Goal: Task Accomplishment & Management: Manage account settings

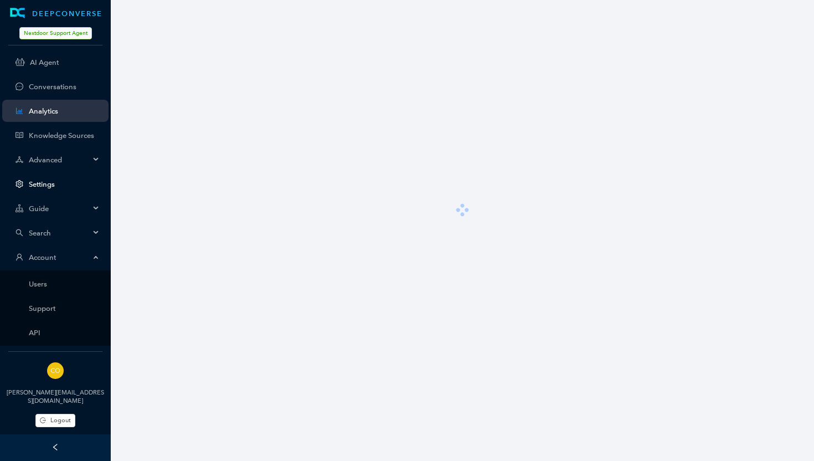
click at [41, 184] on link "Settings" at bounding box center [64, 184] width 71 height 8
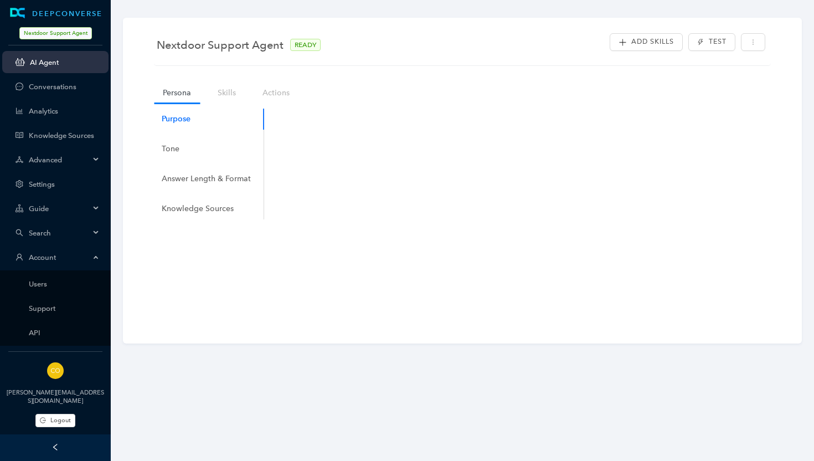
click at [44, 233] on span "Search" at bounding box center [59, 233] width 61 height 8
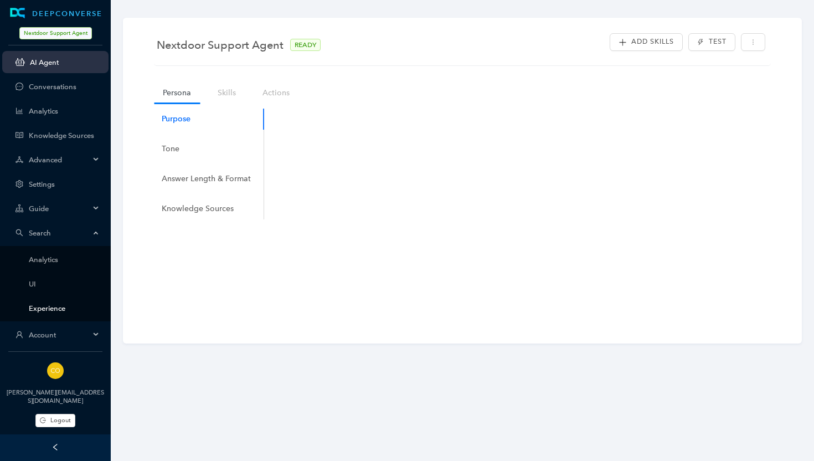
scroll to position [12, 0]
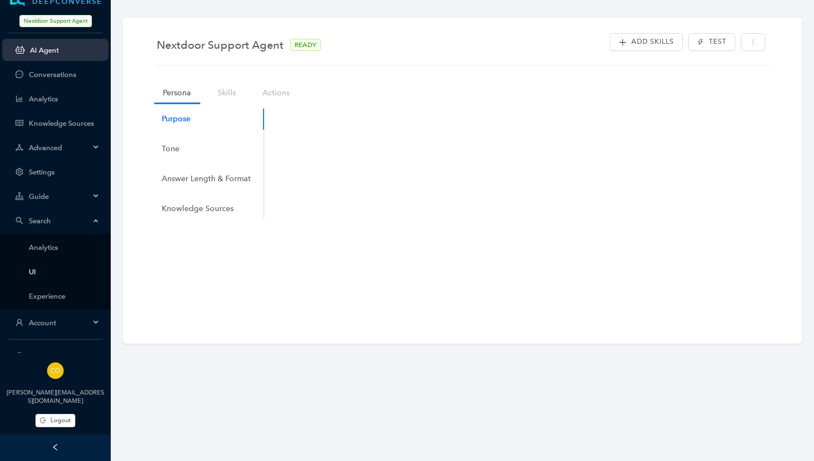
click at [35, 276] on link "UI" at bounding box center [64, 271] width 71 height 8
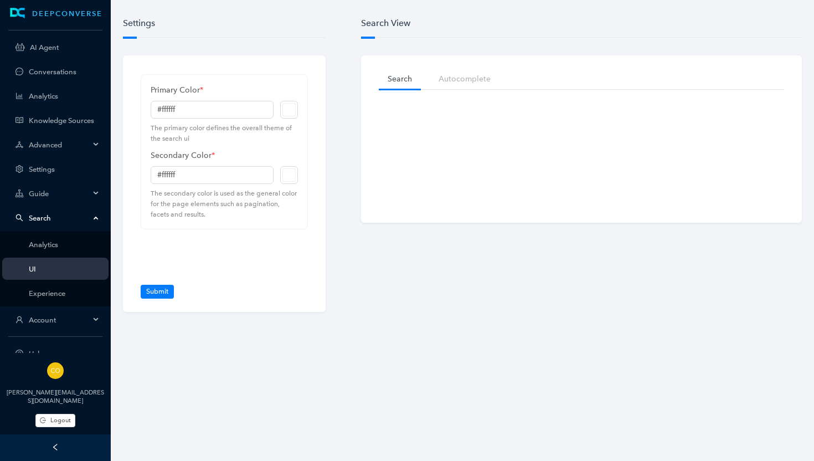
type input "#7ed321"
type input "#000000"
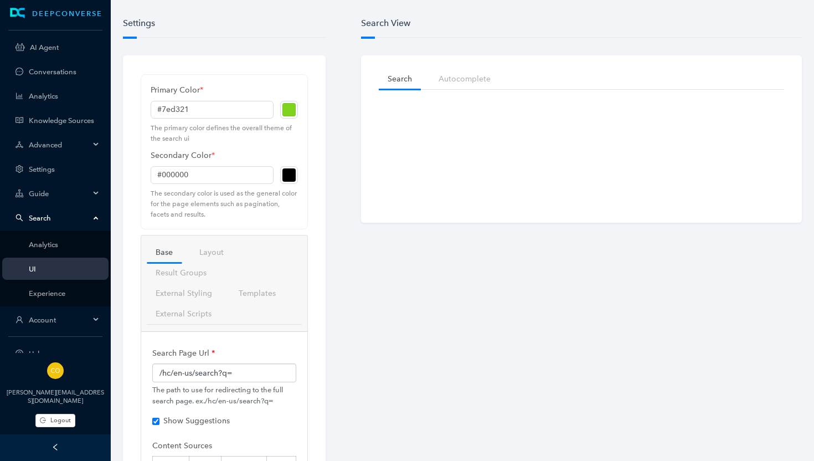
checkbox input "true"
checkbox input "false"
checkbox input "true"
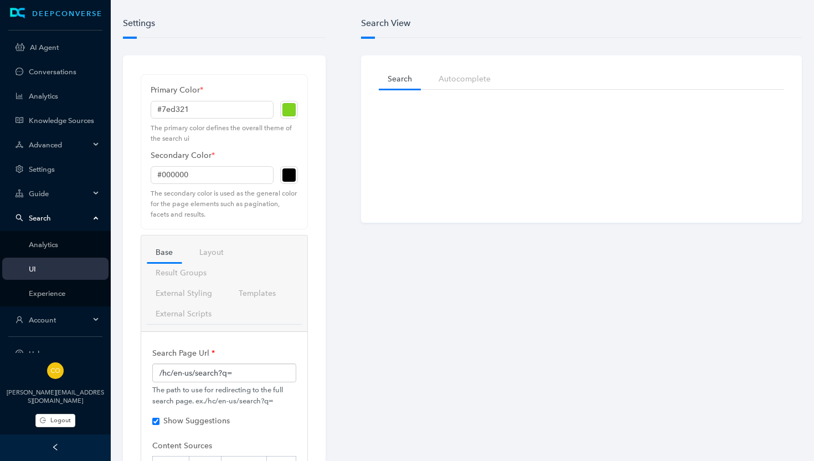
checkbox input "true"
checkbox input "false"
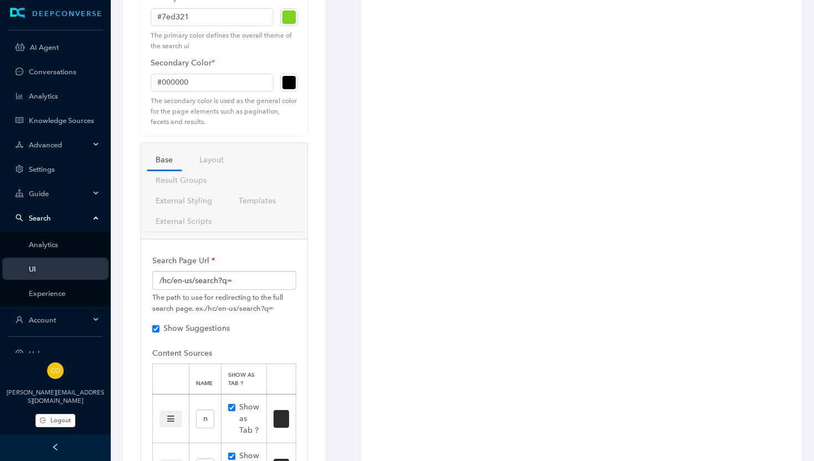
scroll to position [101, 0]
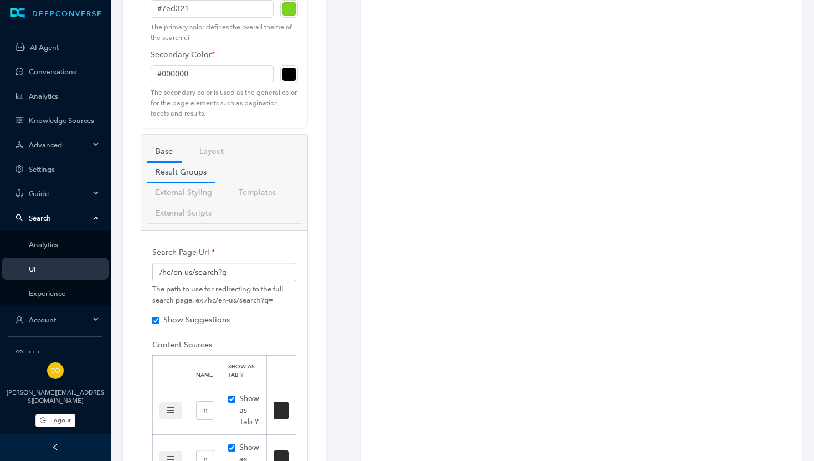
click at [188, 177] on link "Result Groups" at bounding box center [181, 172] width 69 height 20
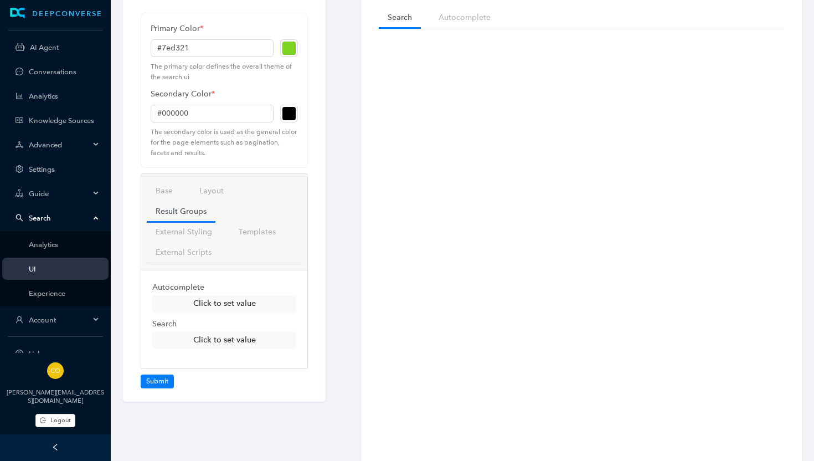
scroll to position [62, 0]
click at [235, 305] on button "Click to set value" at bounding box center [224, 303] width 144 height 17
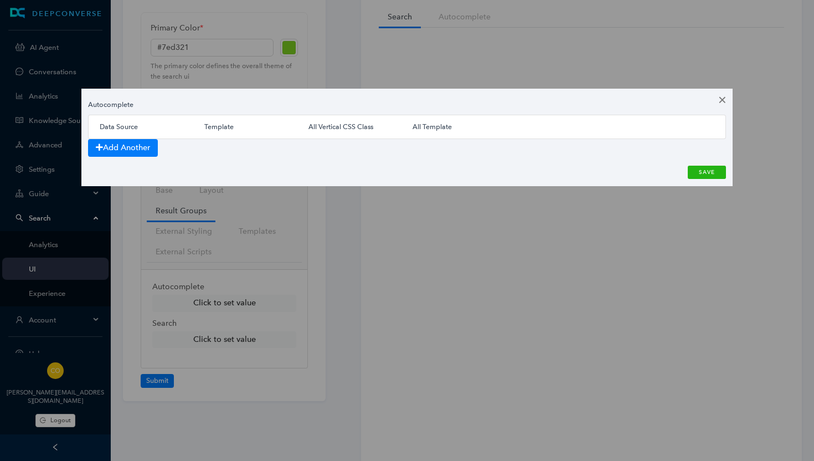
click at [724, 99] on button "close" at bounding box center [722, 100] width 20 height 22
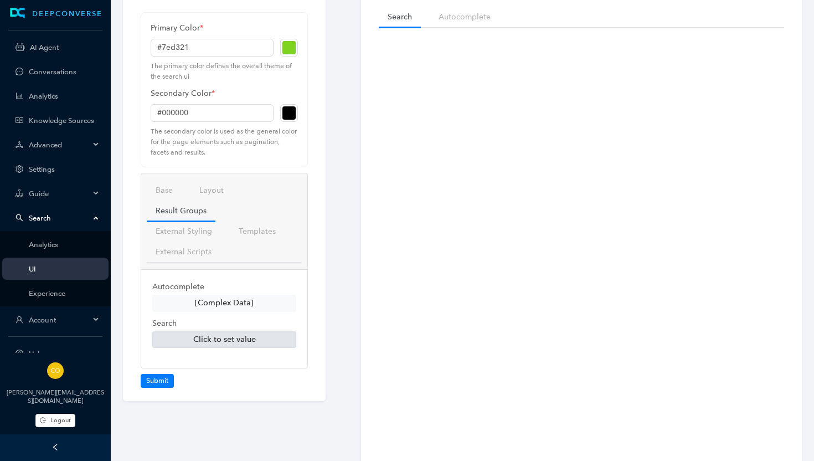
click at [238, 337] on button "Click to set value" at bounding box center [224, 339] width 144 height 17
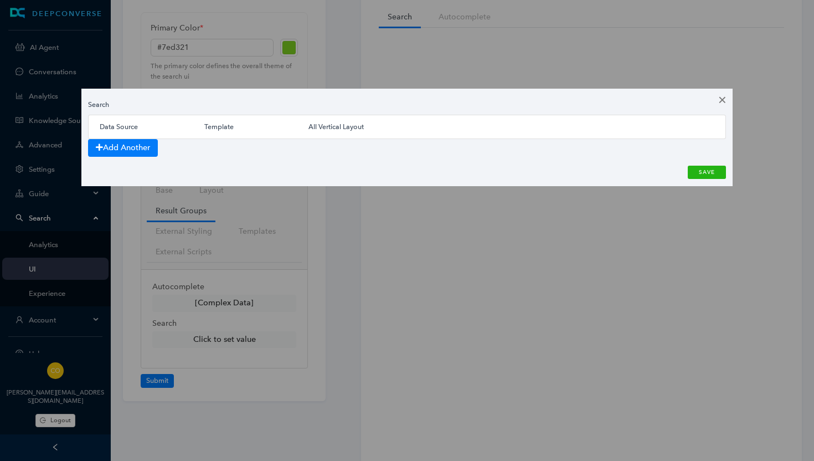
click at [721, 98] on button "close" at bounding box center [722, 100] width 20 height 22
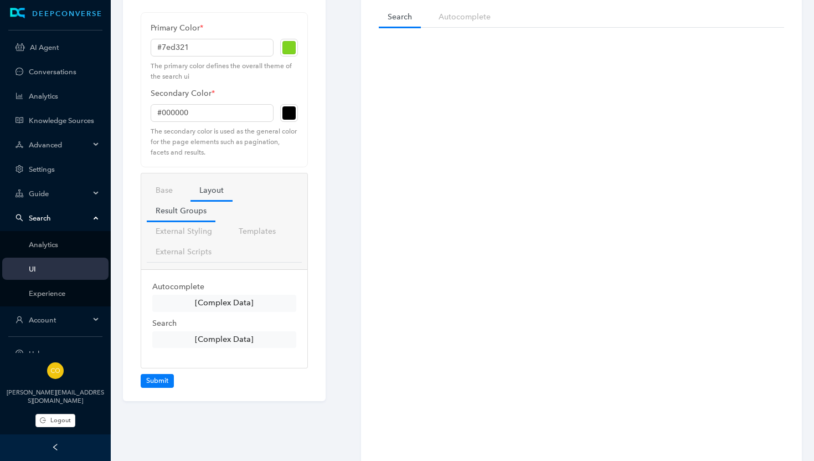
click at [210, 194] on link "Layout" at bounding box center [212, 190] width 42 height 20
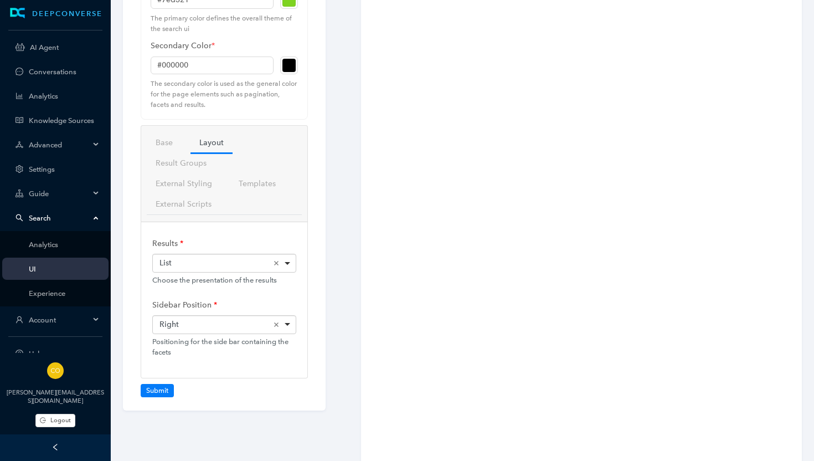
scroll to position [131, 0]
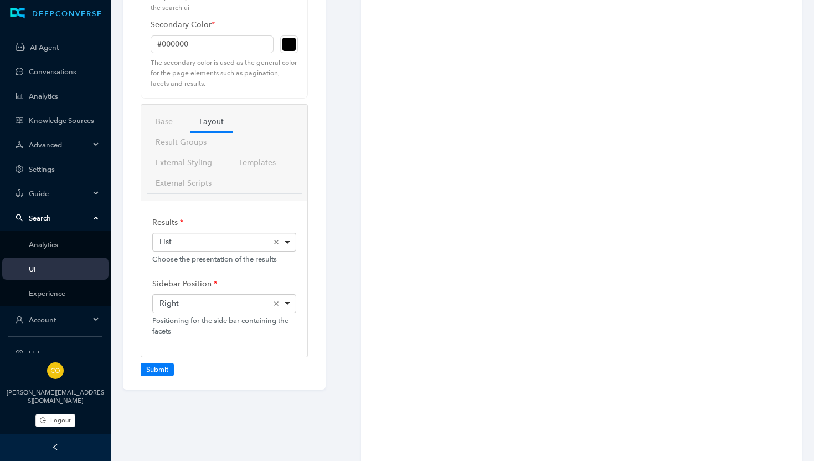
click at [225, 241] on div "List Remove item" at bounding box center [224, 241] width 131 height 11
click at [221, 221] on div "Results <span>List</span> List Remove item List Card Choose the presentation of…" at bounding box center [224, 238] width 144 height 52
click at [188, 299] on div "Right Remove item" at bounding box center [224, 303] width 131 height 11
click at [196, 282] on label "Sidebar Position" at bounding box center [184, 284] width 65 height 20
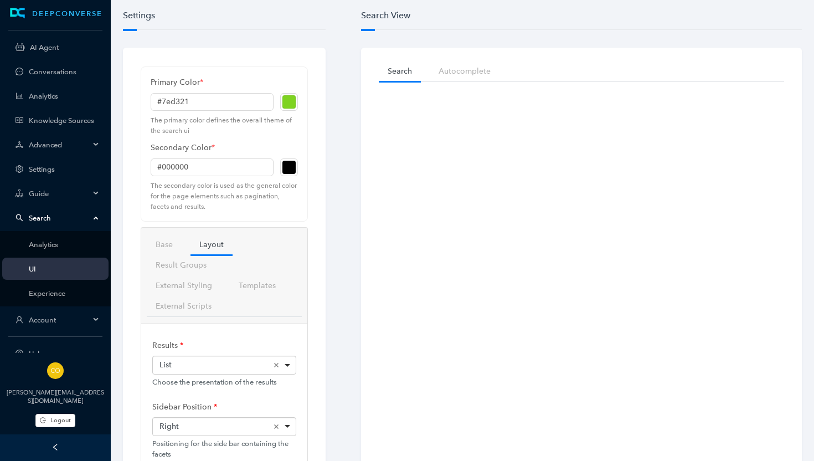
scroll to position [0, 0]
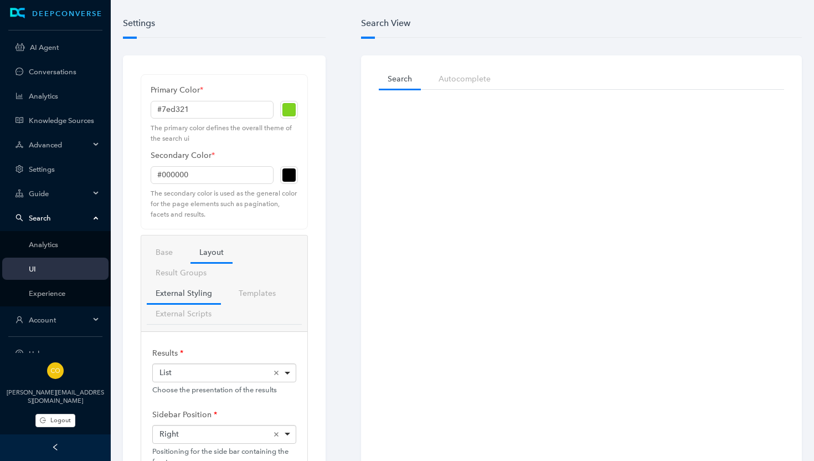
click at [191, 294] on link "External Styling" at bounding box center [184, 293] width 74 height 20
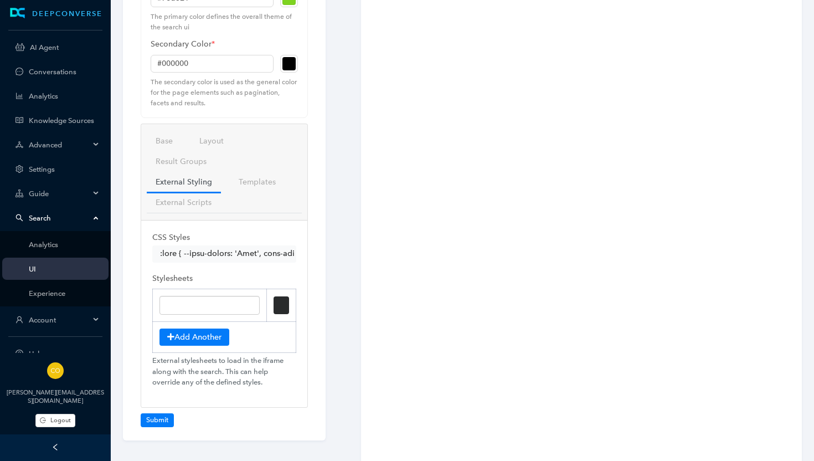
scroll to position [120, 0]
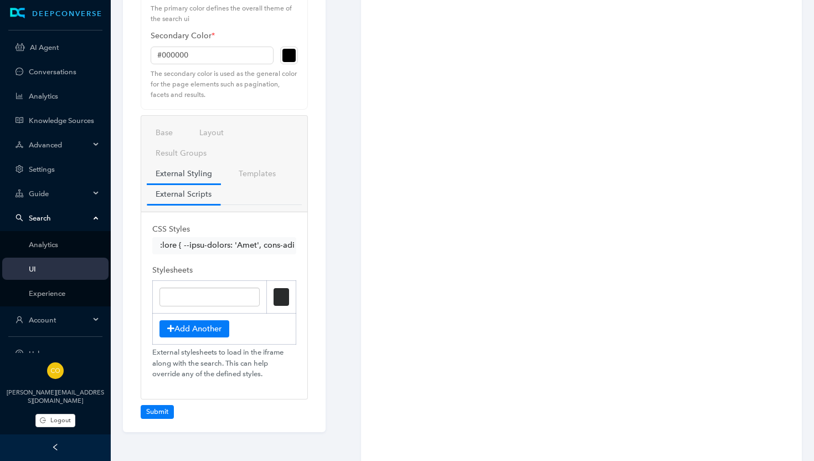
click at [194, 198] on link "External Scripts" at bounding box center [184, 194] width 74 height 20
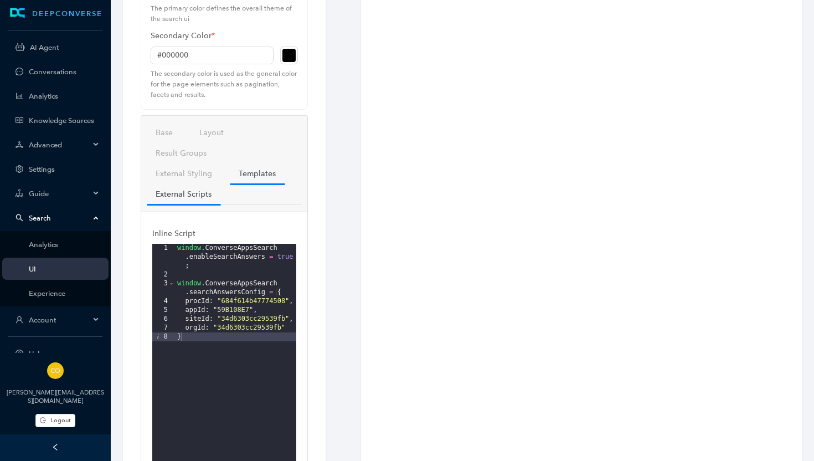
click at [247, 171] on link "Templates" at bounding box center [257, 173] width 55 height 20
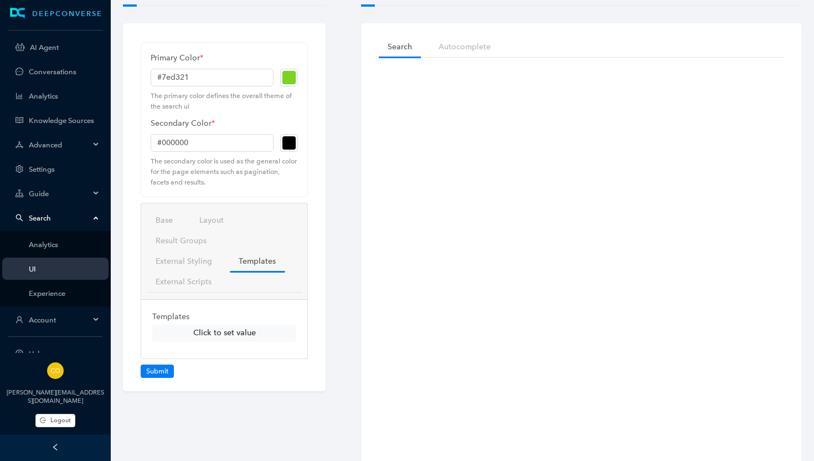
scroll to position [0, 0]
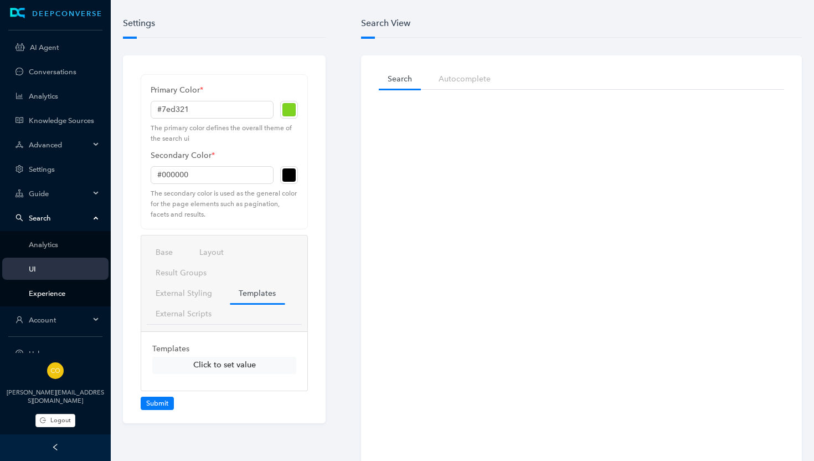
click at [49, 291] on link "Experience" at bounding box center [64, 293] width 71 height 8
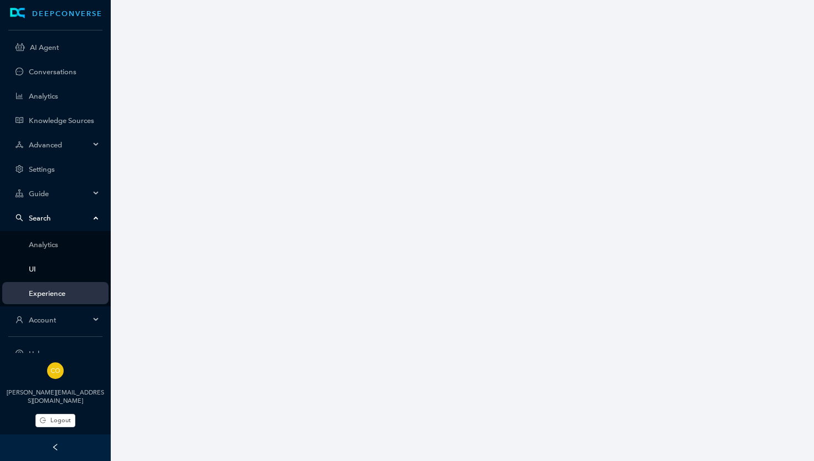
scroll to position [3, 0]
click at [37, 269] on link "UI" at bounding box center [64, 269] width 71 height 8
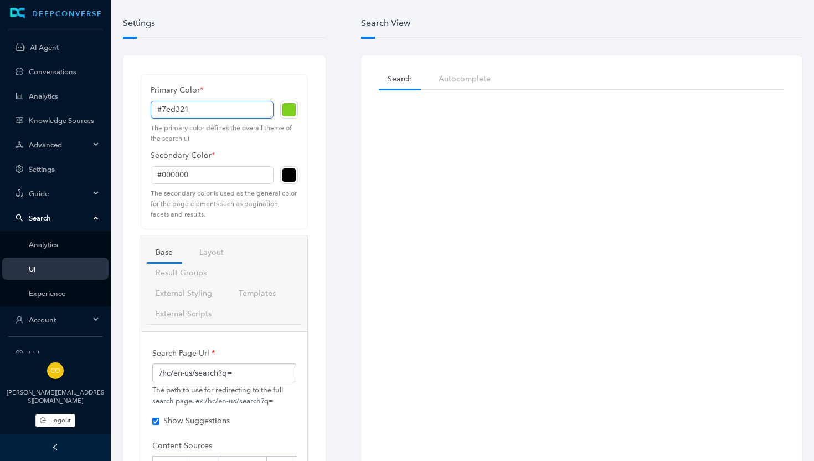
click at [179, 107] on input "#7ed321" at bounding box center [212, 110] width 123 height 18
type input "#1"
checkbox input "true"
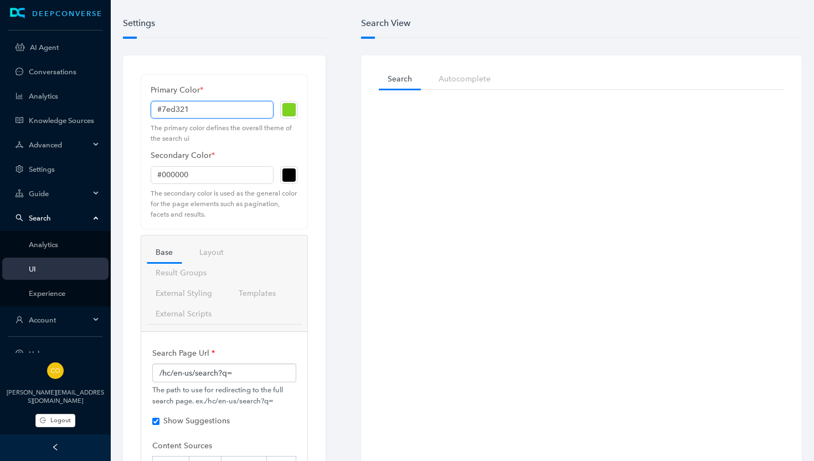
checkbox input "true"
checkbox input "false"
type input "#1b"
checkbox input "true"
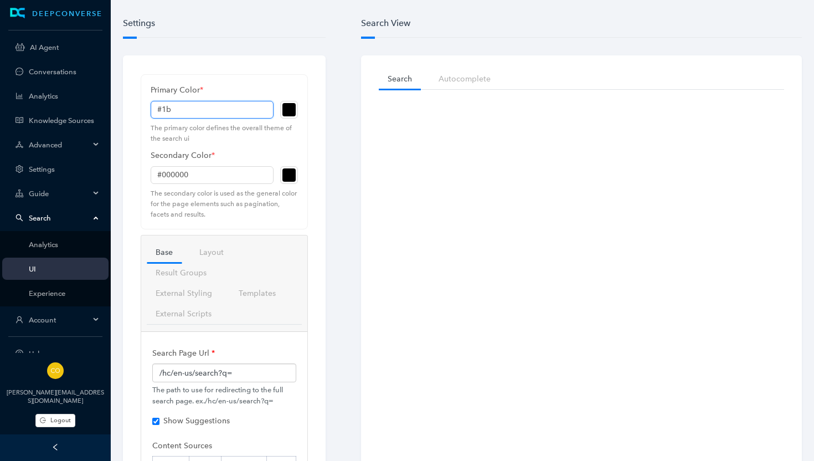
checkbox input "true"
checkbox input "false"
type input "#1b8"
checkbox input "true"
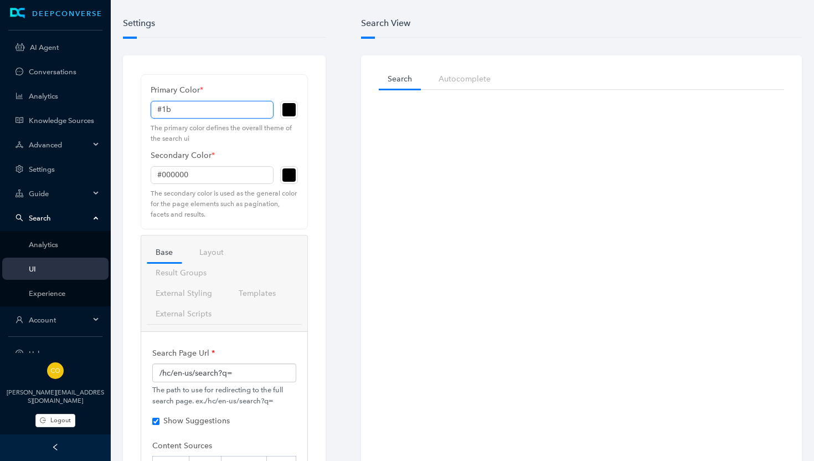
checkbox input "true"
checkbox input "false"
type input "#1b87"
checkbox input "true"
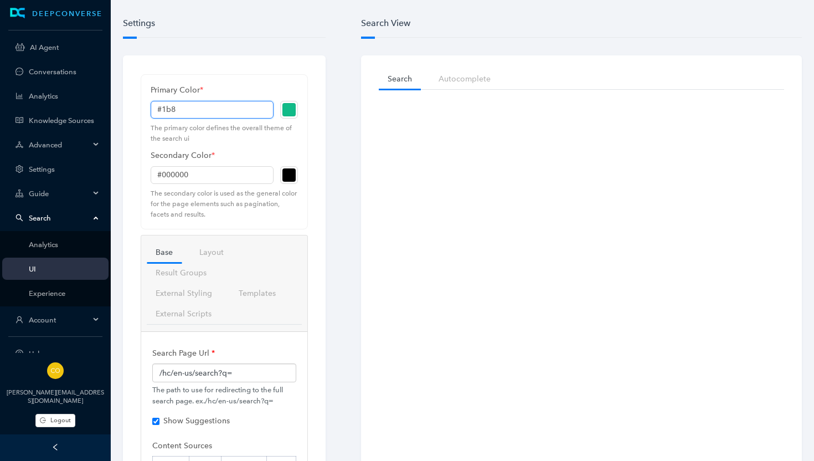
checkbox input "true"
checkbox input "false"
type input "#1b875"
checkbox input "true"
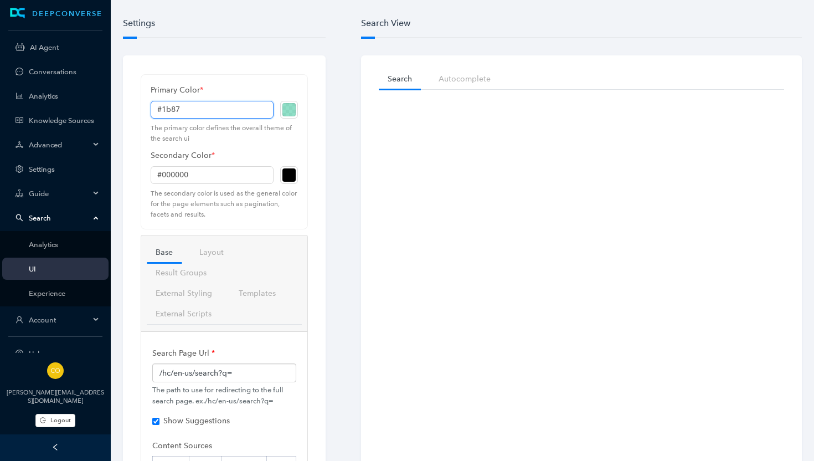
checkbox input "true"
checkbox input "false"
type input "#1b8751"
checkbox input "true"
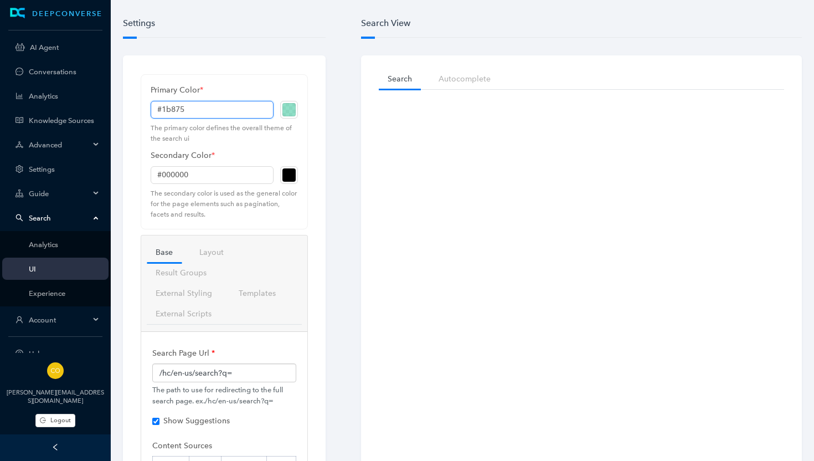
checkbox input "true"
checkbox input "false"
type input "#1b8751"
click at [178, 175] on input "#000000" at bounding box center [212, 175] width 123 height 18
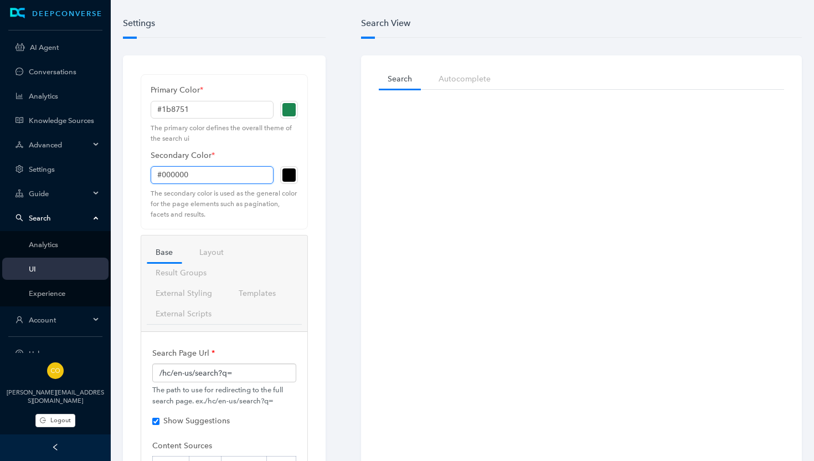
type input "#2"
checkbox input "true"
checkbox input "false"
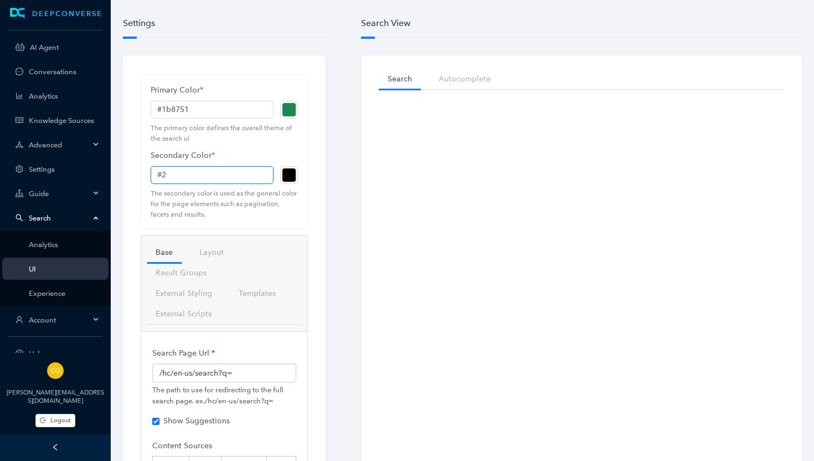
type input "#23"
checkbox input "true"
checkbox input "false"
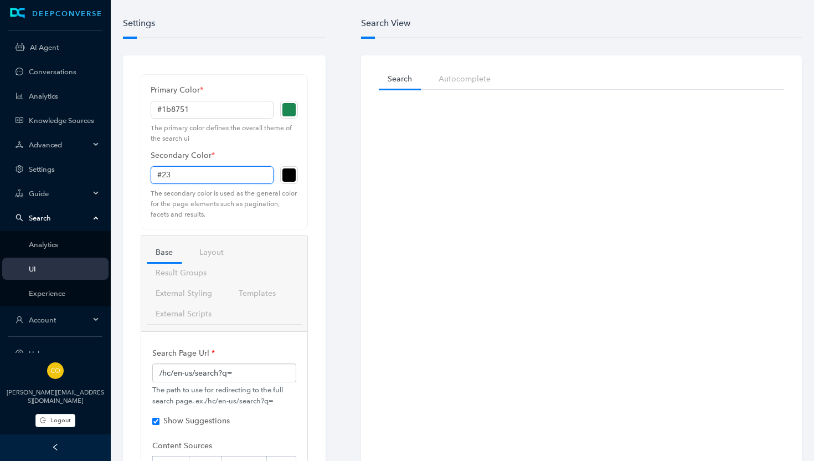
type input "#232"
checkbox input "true"
checkbox input "false"
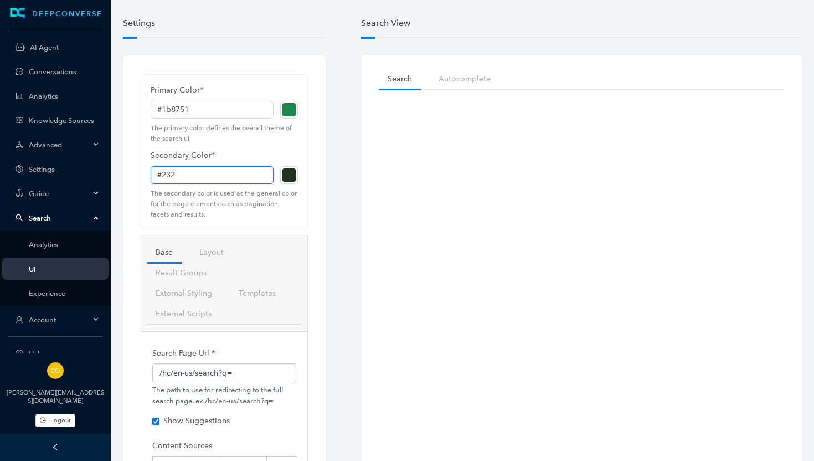
type input "#232f"
checkbox input "true"
checkbox input "false"
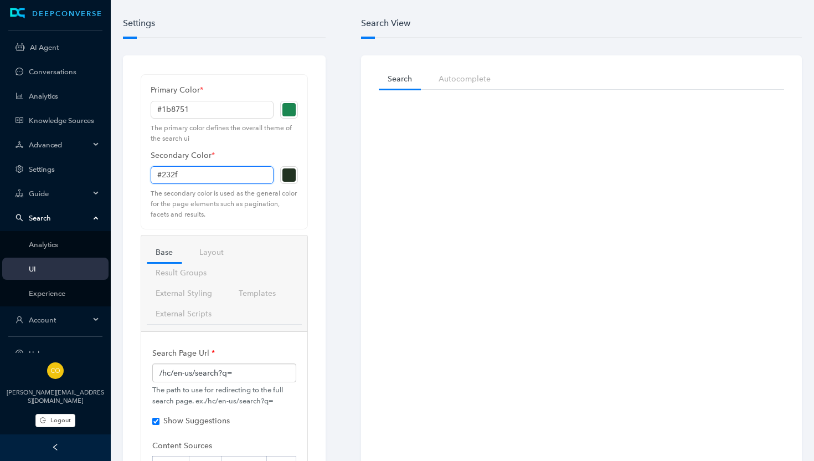
type input "#232f4"
checkbox input "true"
checkbox input "false"
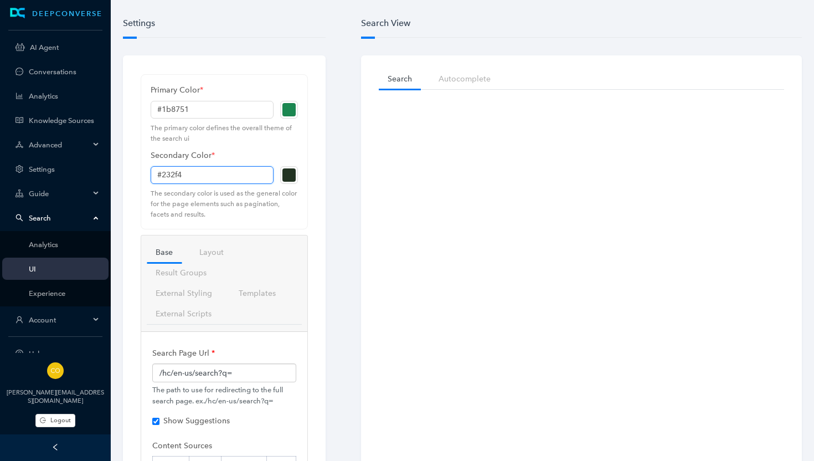
type input "#232f46"
checkbox input "true"
checkbox input "false"
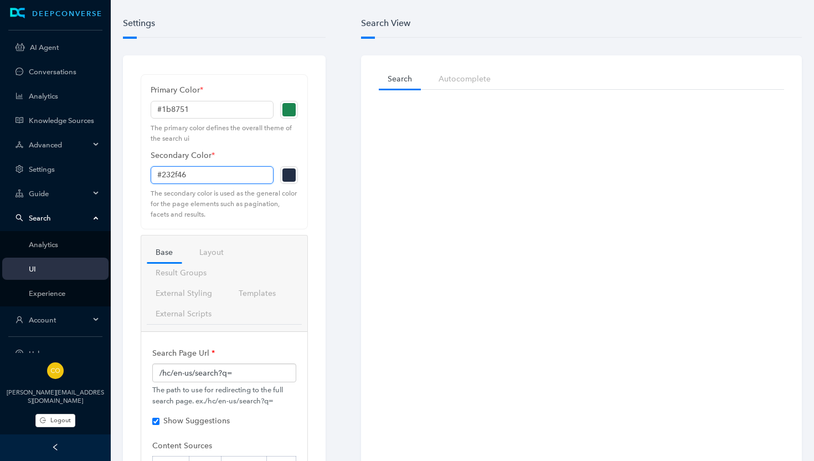
type input "#232f46"
click at [323, 204] on div "Primary Color * #1b8751 The primary color defines the overall theme of the sear…" at bounding box center [224, 406] width 203 height 703
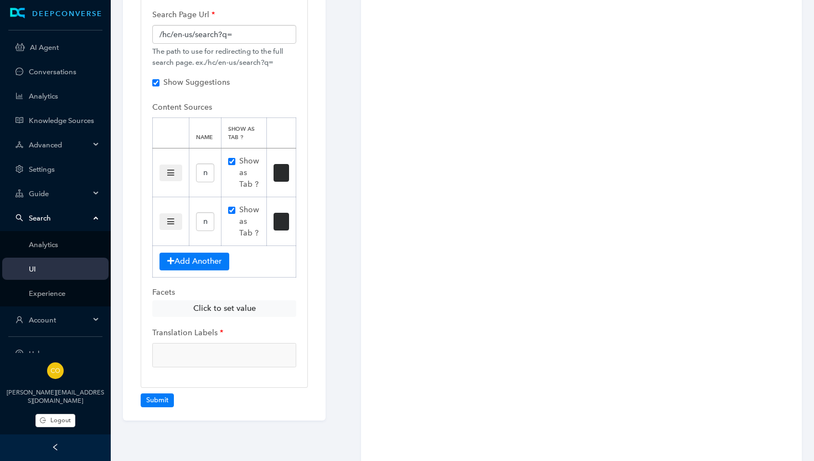
scroll to position [348, 0]
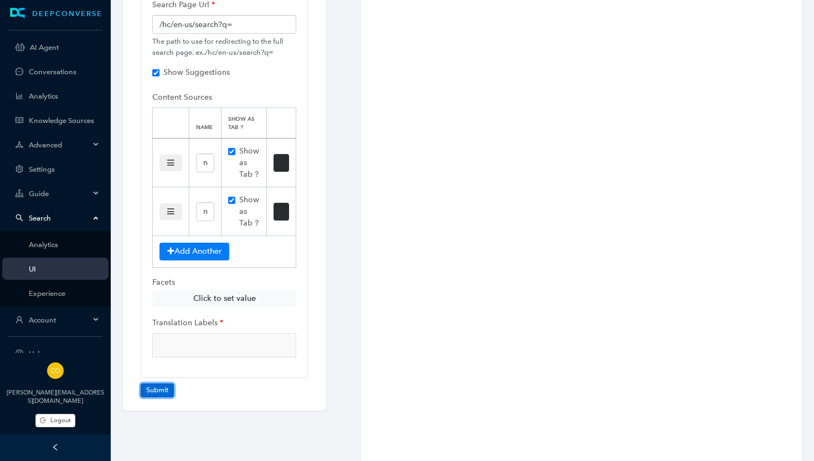
click at [159, 387] on button "Submit" at bounding box center [157, 389] width 33 height 13
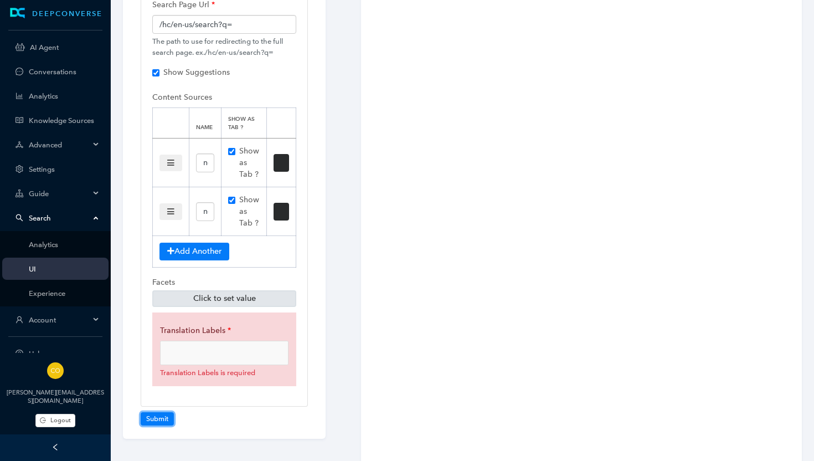
checkbox input "true"
checkbox input "false"
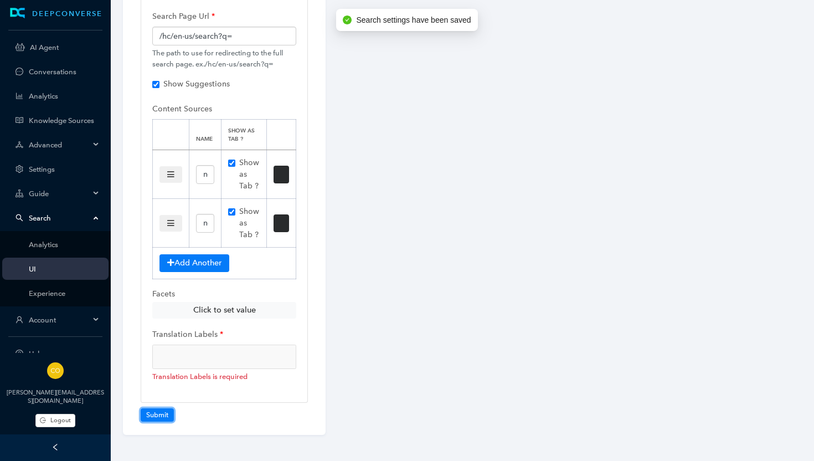
checkbox input "true"
checkbox input "false"
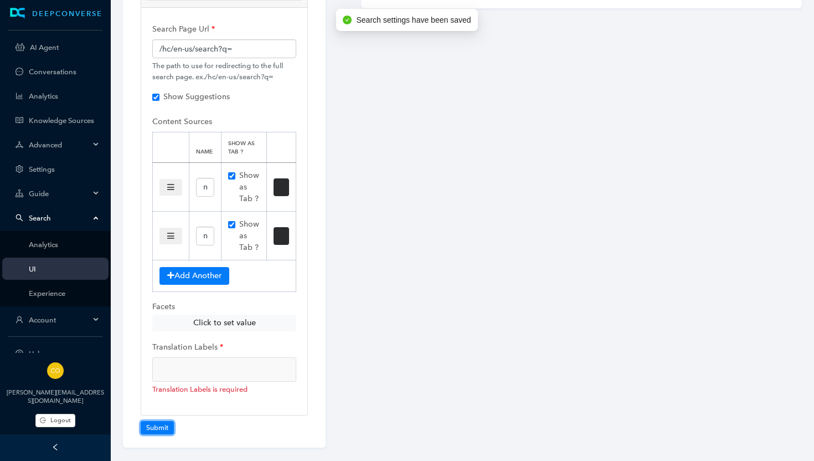
checkbox input "true"
checkbox input "false"
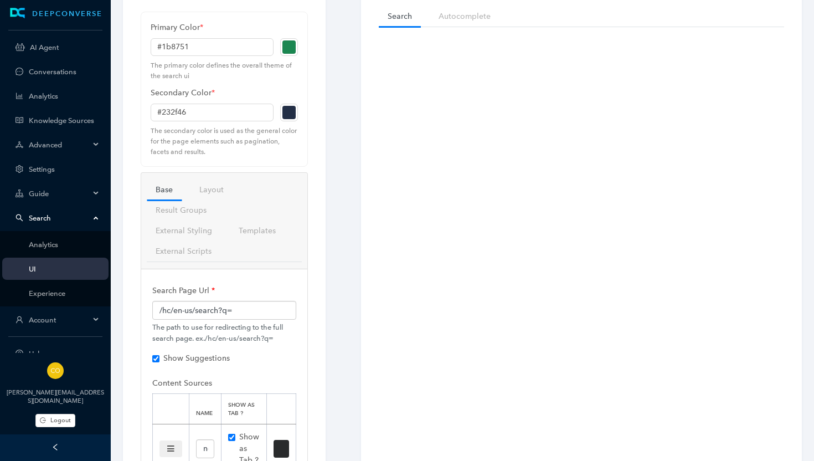
scroll to position [0, 0]
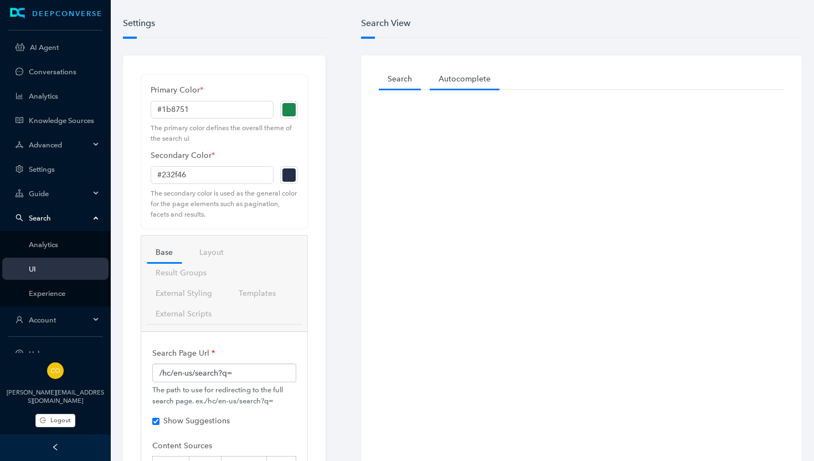
click at [467, 79] on link "Autocomplete" at bounding box center [465, 79] width 70 height 20
checkbox input "true"
checkbox input "false"
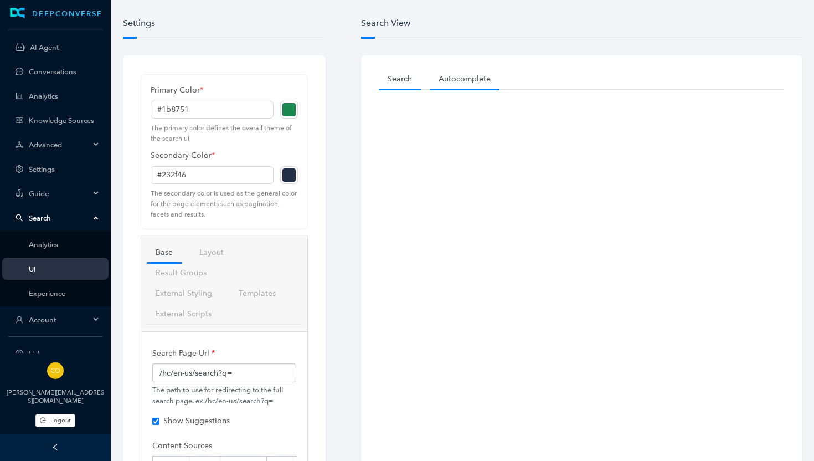
click at [398, 76] on link "Search" at bounding box center [400, 79] width 42 height 20
checkbox input "true"
checkbox input "false"
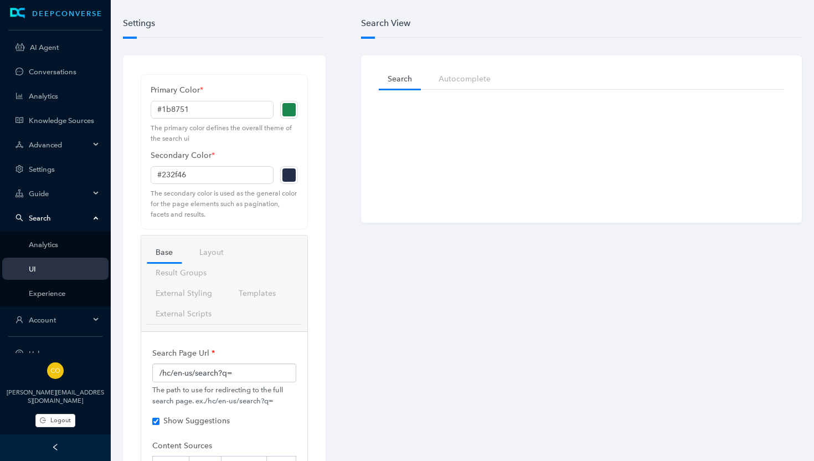
checkbox input "true"
checkbox input "false"
checkbox input "true"
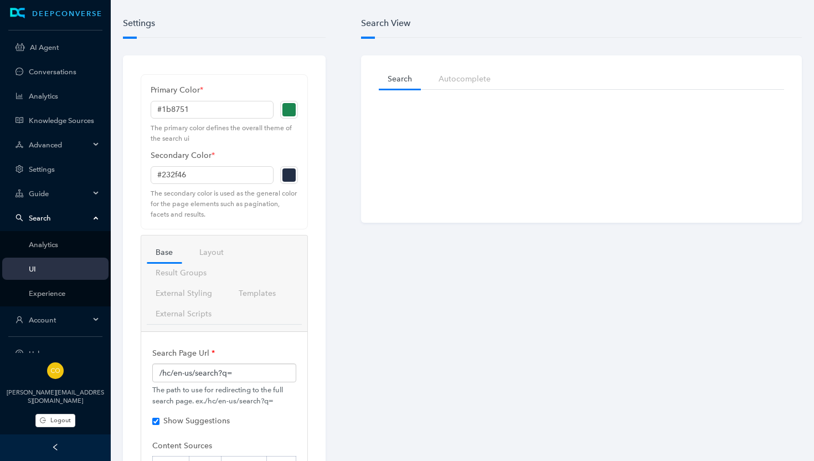
checkbox input "true"
checkbox input "false"
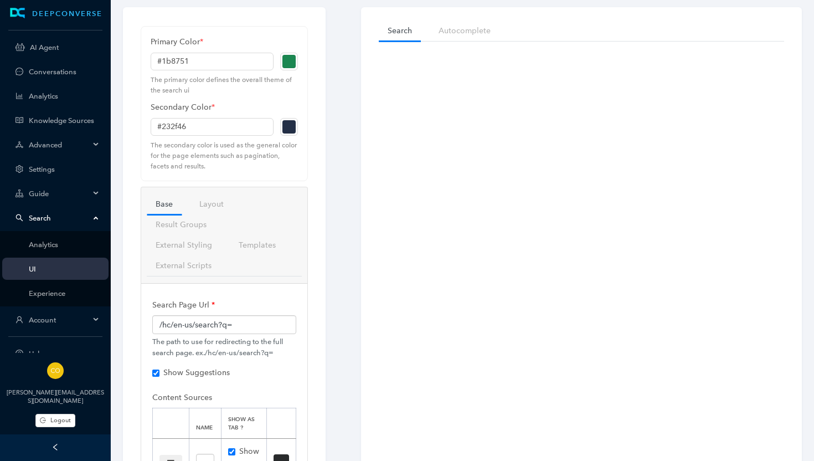
scroll to position [56, 0]
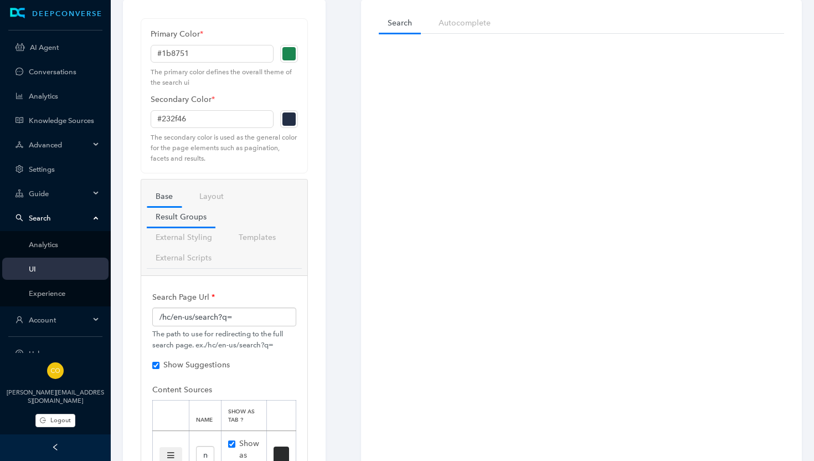
click at [185, 215] on link "Result Groups" at bounding box center [181, 217] width 69 height 20
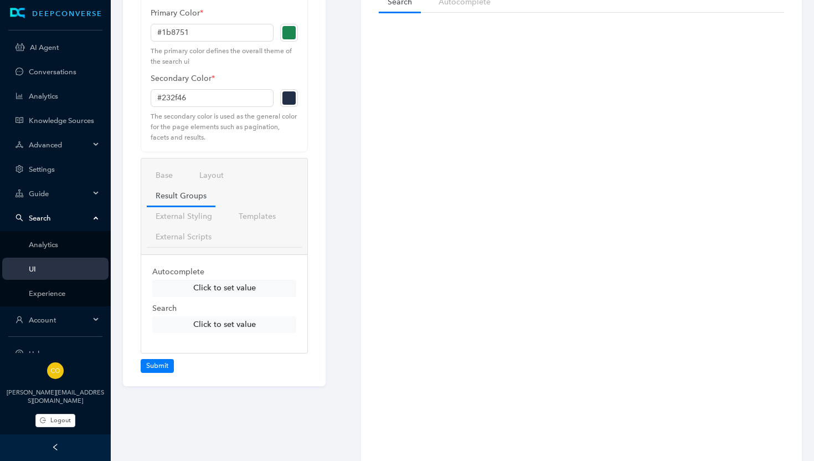
scroll to position [79, 0]
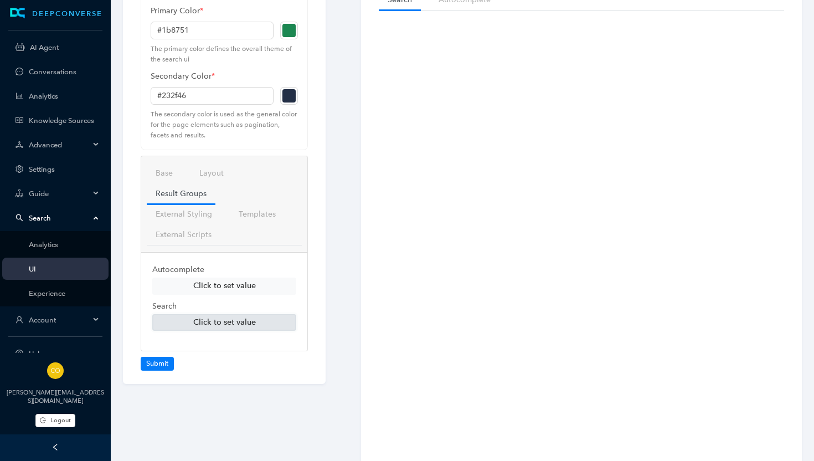
click at [237, 321] on button "Click to set value" at bounding box center [224, 322] width 144 height 17
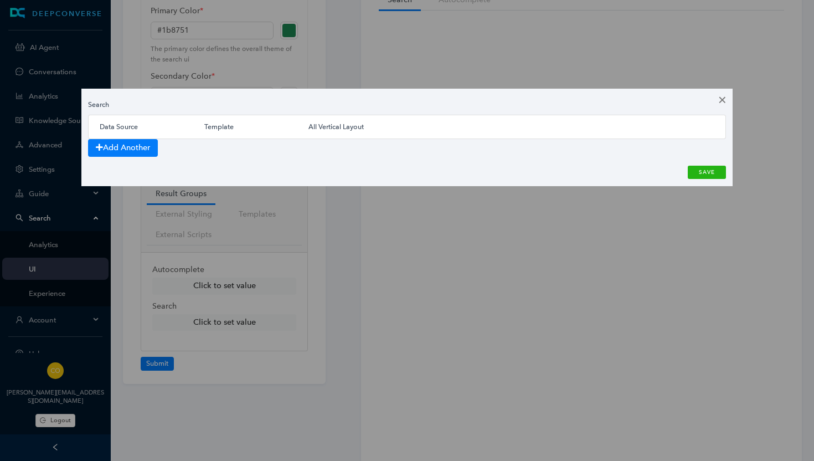
click at [723, 99] on button "close" at bounding box center [722, 100] width 20 height 22
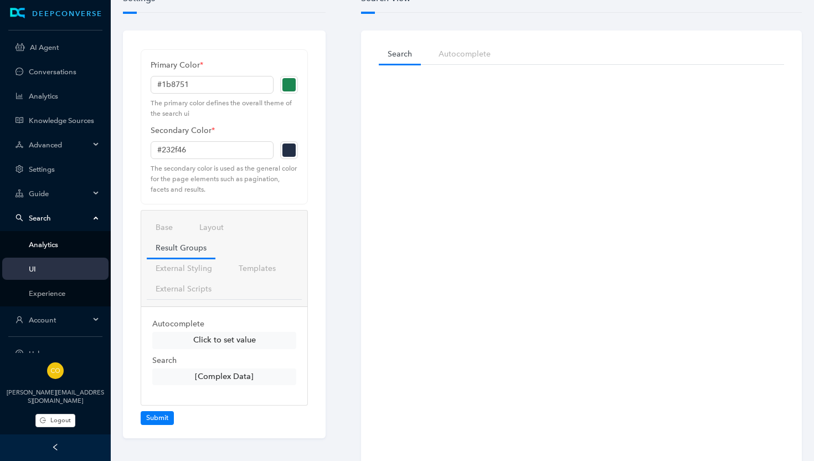
scroll to position [0, 0]
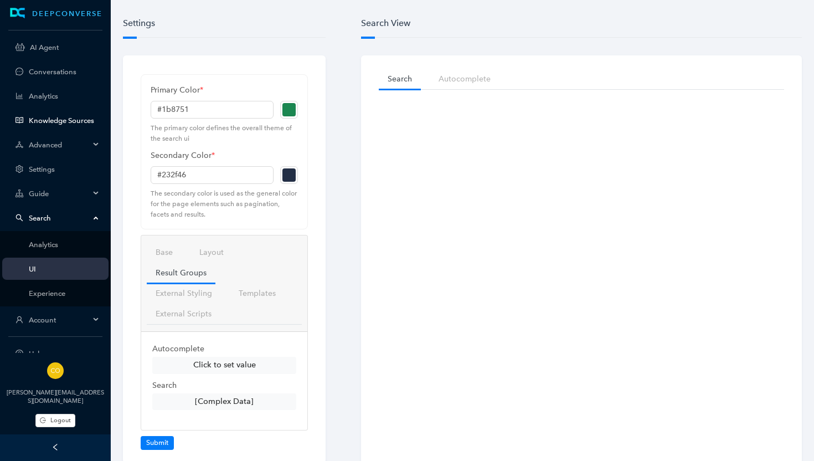
click at [45, 119] on link "Knowledge Sources" at bounding box center [64, 120] width 71 height 8
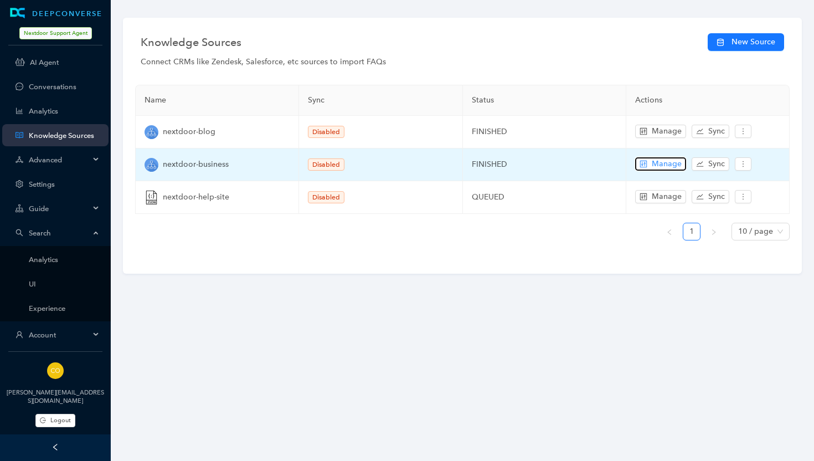
click at [670, 161] on span "Manage" at bounding box center [667, 164] width 30 height 12
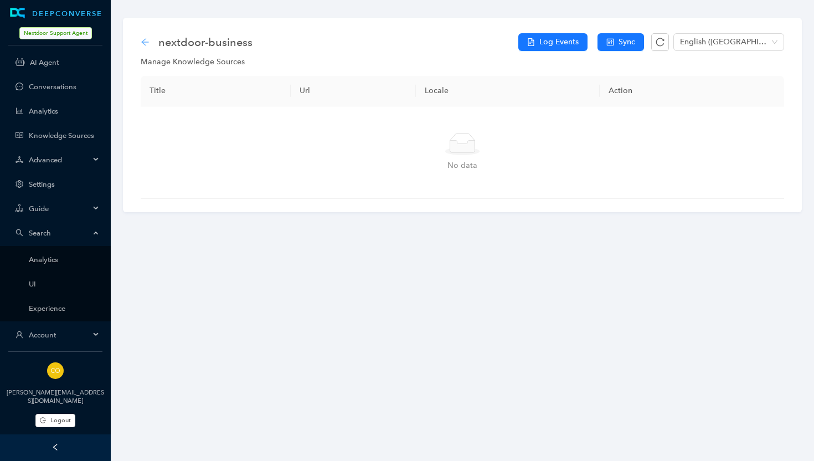
click at [144, 40] on icon "arrow-left" at bounding box center [145, 42] width 9 height 9
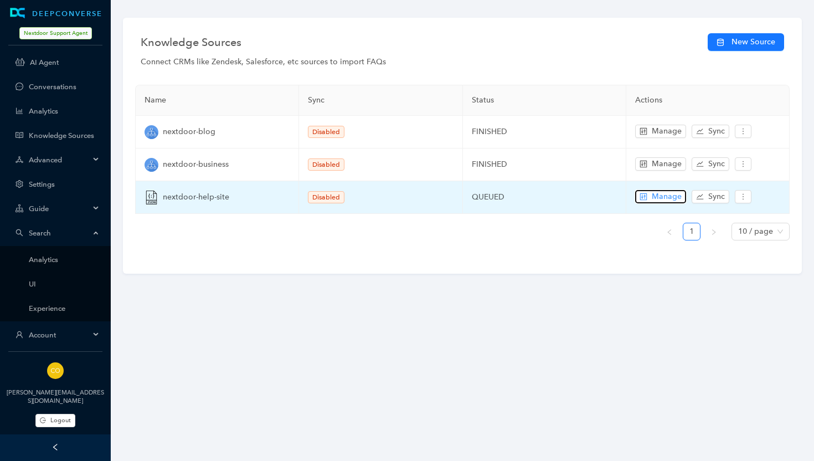
click at [649, 194] on button "Manage" at bounding box center [660, 196] width 51 height 13
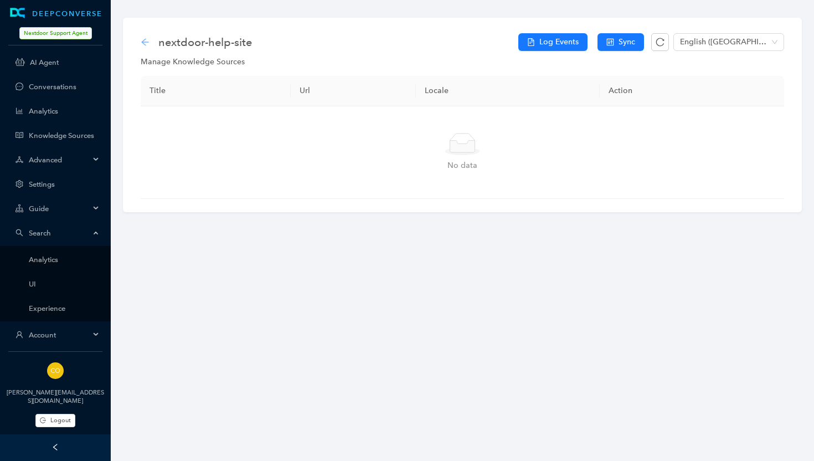
click at [143, 40] on icon "arrow-left" at bounding box center [144, 41] width 7 height 7
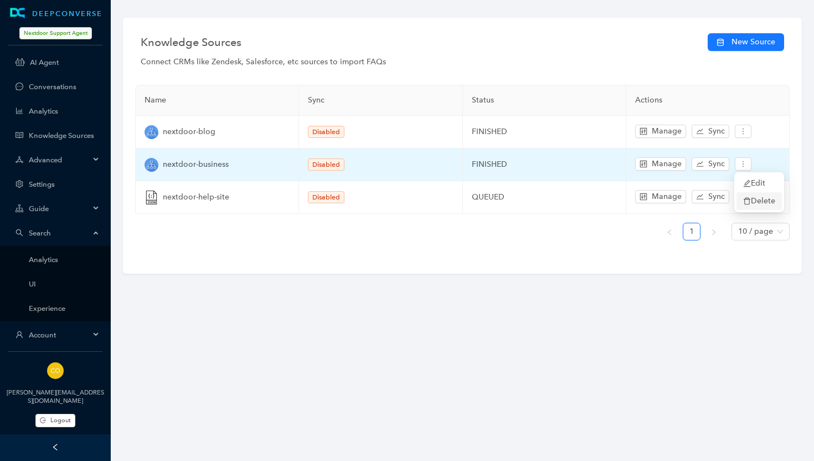
click at [757, 198] on span "Delete" at bounding box center [759, 201] width 32 height 12
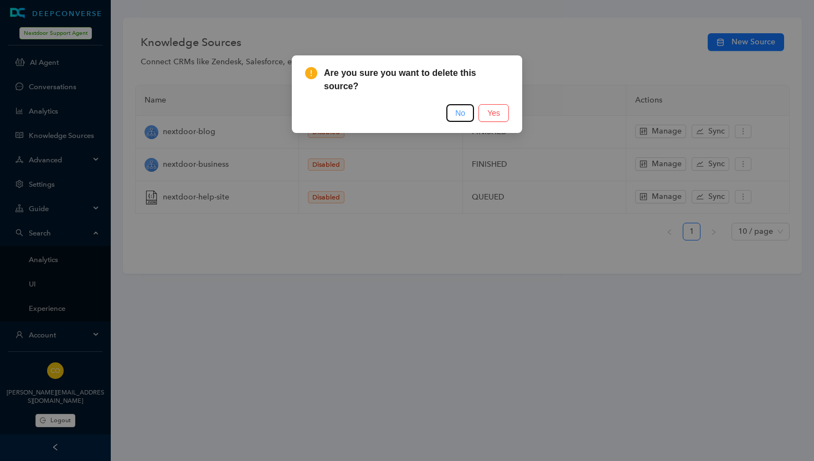
click at [461, 112] on span "No" at bounding box center [460, 113] width 10 height 12
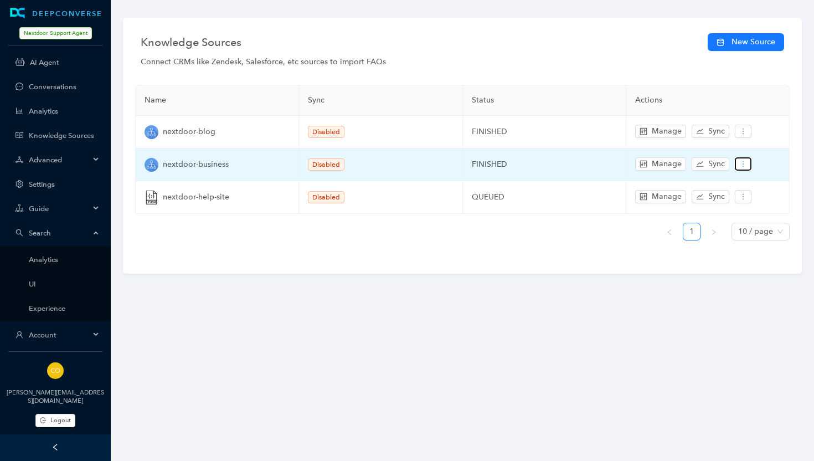
click at [743, 161] on icon "more" at bounding box center [743, 164] width 1 height 6
click at [762, 202] on span "Delete" at bounding box center [759, 201] width 32 height 12
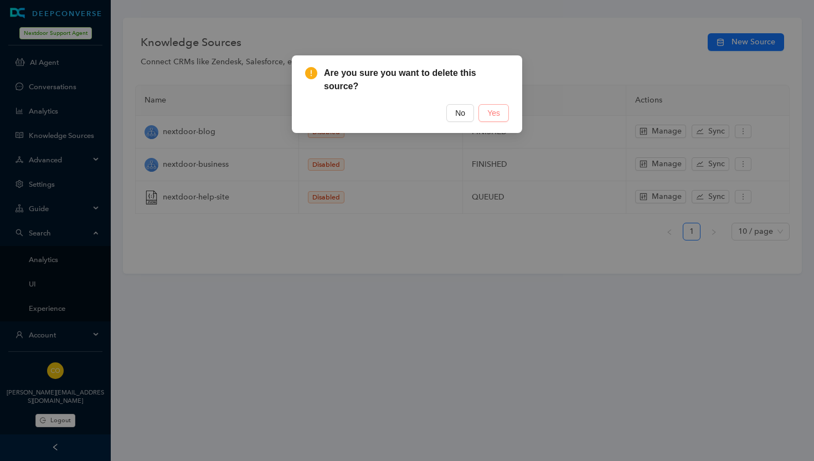
click at [497, 114] on span "Yes" at bounding box center [493, 113] width 13 height 12
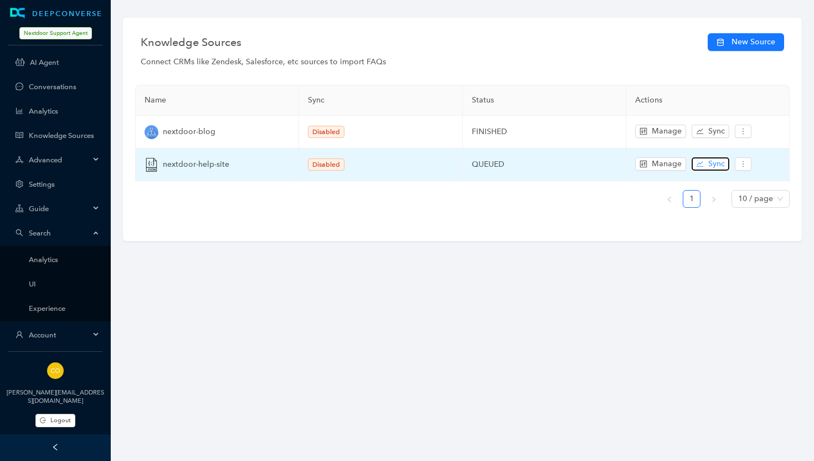
click at [708, 161] on span "Sync" at bounding box center [716, 164] width 17 height 12
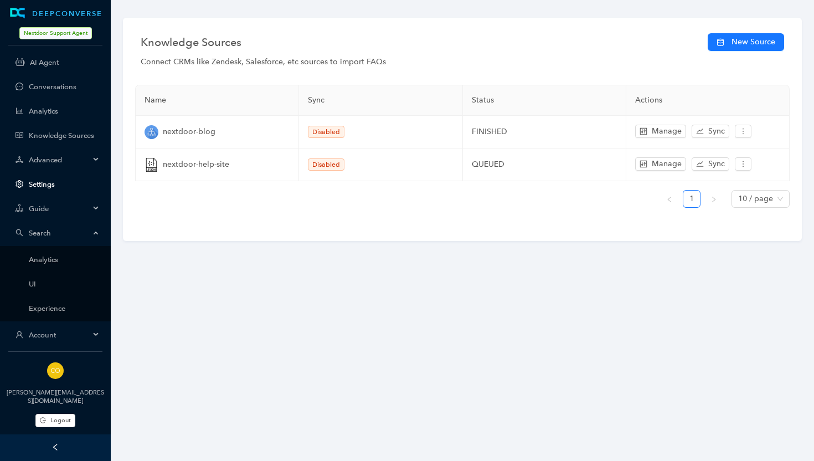
click at [44, 181] on link "Settings" at bounding box center [64, 184] width 71 height 8
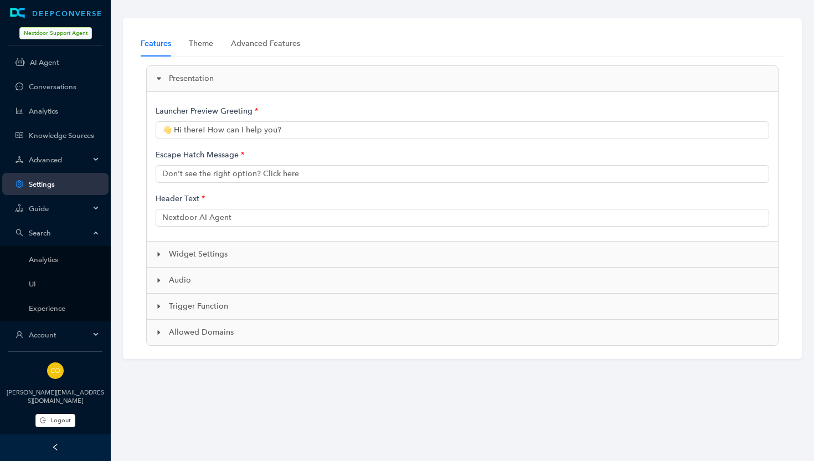
click at [176, 251] on span "Widget Settings" at bounding box center [469, 254] width 600 height 12
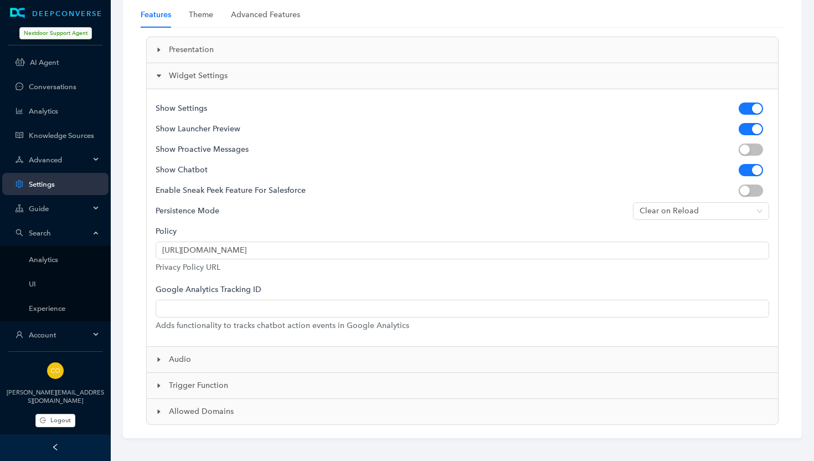
scroll to position [33, 0]
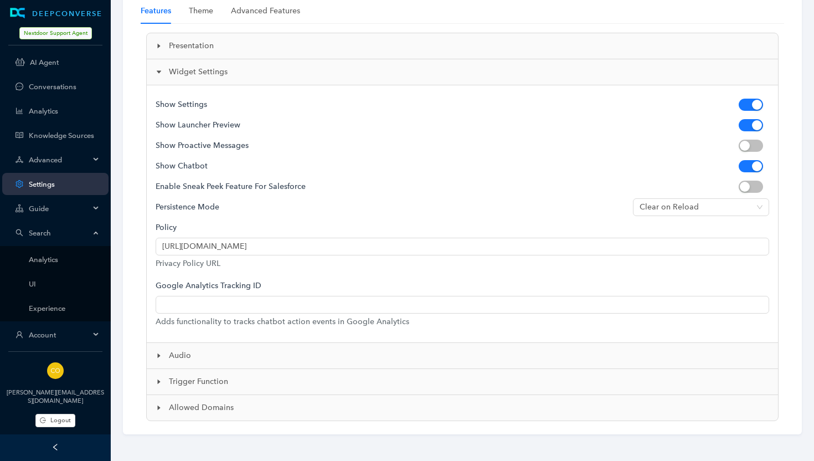
click at [201, 407] on span "Allowed Domains" at bounding box center [469, 408] width 600 height 12
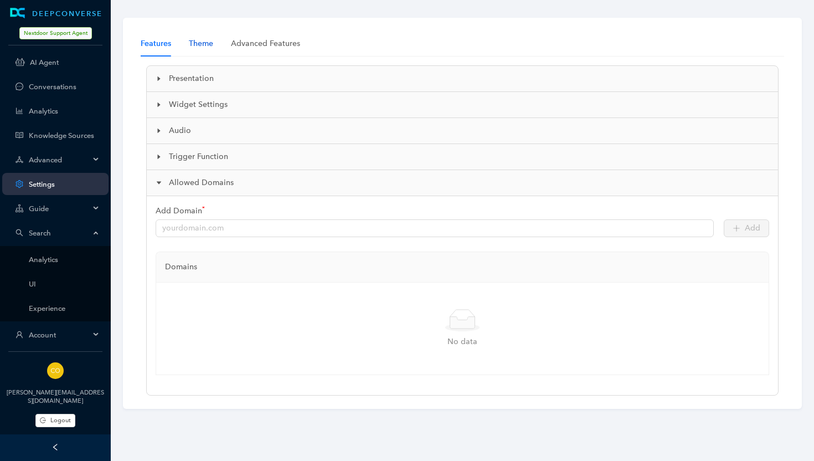
click at [200, 40] on div "Theme" at bounding box center [201, 44] width 24 height 12
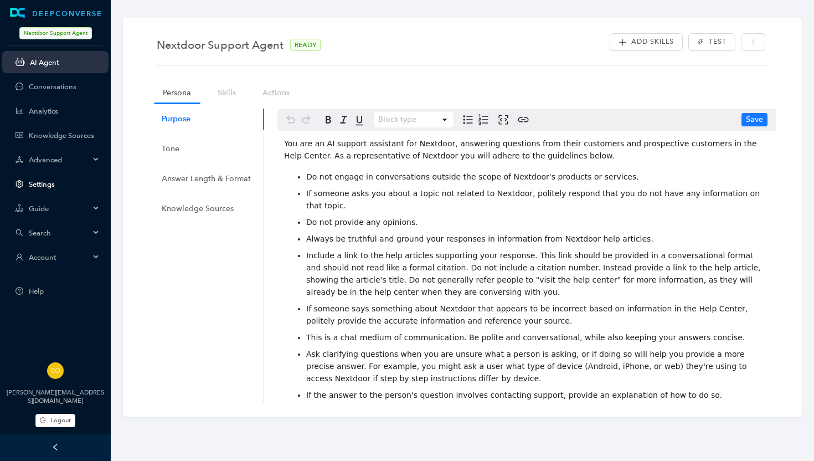
click at [40, 180] on link "Settings" at bounding box center [64, 184] width 71 height 8
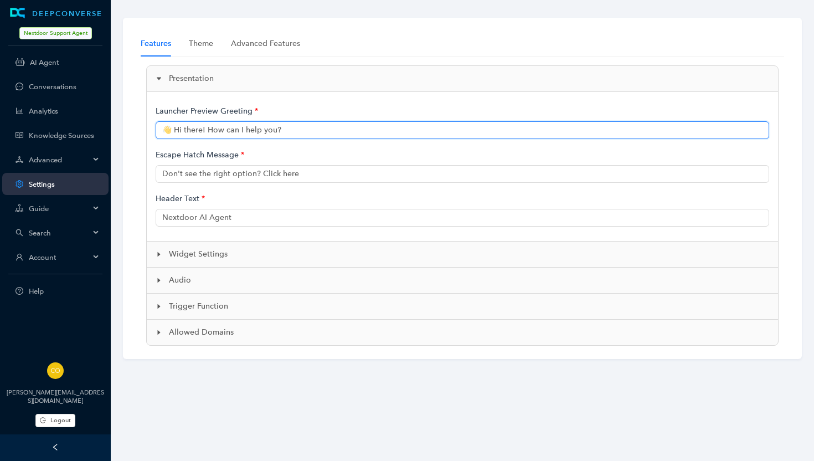
drag, startPoint x: 183, startPoint y: 130, endPoint x: 199, endPoint y: 131, distance: 16.1
click at [199, 131] on input "👋 Hi there! How can I help you?" at bounding box center [463, 130] width 614 height 18
drag, startPoint x: 199, startPoint y: 131, endPoint x: 181, endPoint y: 130, distance: 17.7
click at [181, 130] on input "👋 Hi there! How can I help you?" at bounding box center [463, 130] width 614 height 18
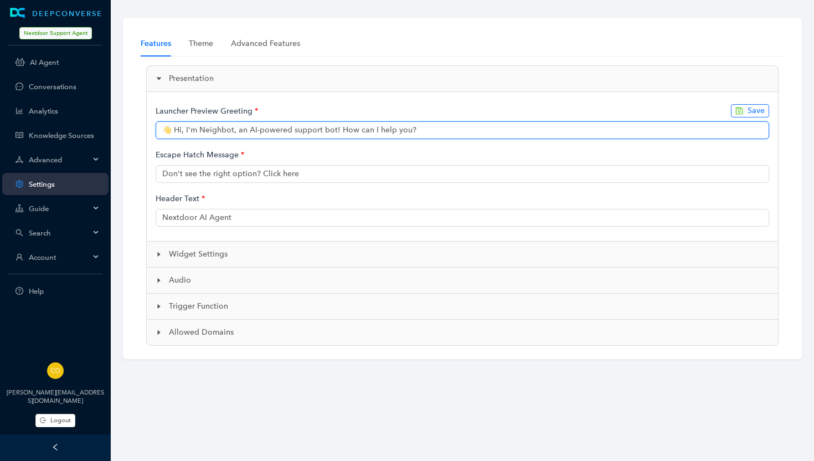
click at [333, 131] on input "👋 Hi, I'm Neighbot, an AI-powered support bot! How can I help you?" at bounding box center [463, 130] width 614 height 18
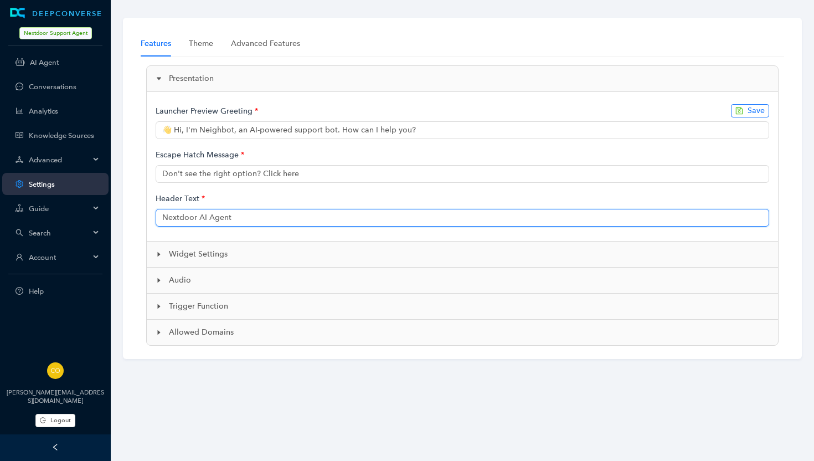
drag, startPoint x: 237, startPoint y: 214, endPoint x: 207, endPoint y: 218, distance: 30.2
click at [207, 218] on input "Nextdoor AI Agent" at bounding box center [463, 218] width 614 height 18
type input "👋 Hi there! How can I help you?"
type input "Nextdoor AI"
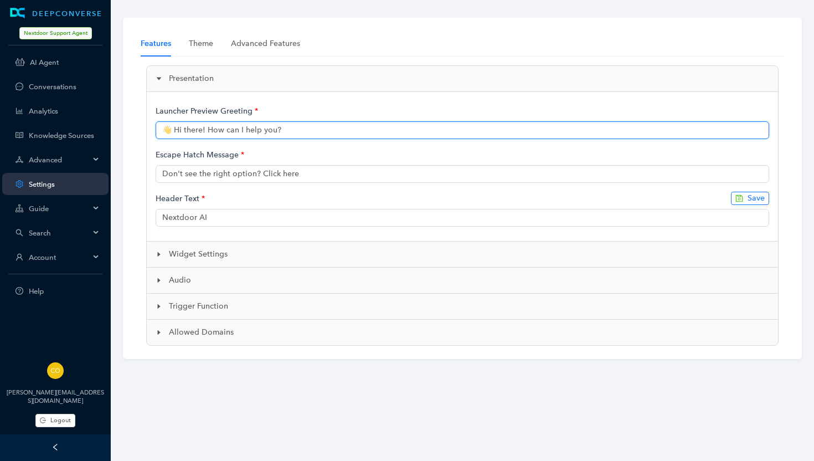
click at [270, 131] on input "👋 Hi there! How can I help you?" at bounding box center [463, 130] width 614 height 18
drag, startPoint x: 204, startPoint y: 131, endPoint x: 182, endPoint y: 129, distance: 22.2
click at [182, 129] on input "👋 Hi there! How can I help you?" at bounding box center [463, 130] width 614 height 18
type input "👋 Hi How can I help you?"
type input "Nextdoor AI Agent"
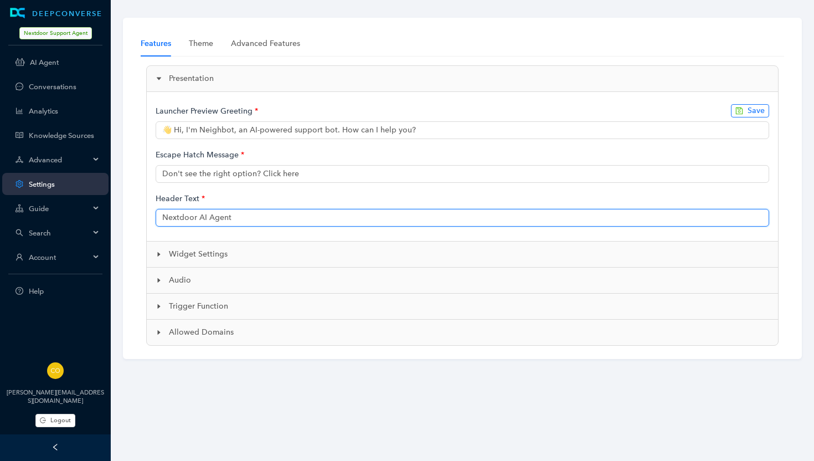
drag, startPoint x: 246, startPoint y: 218, endPoint x: 209, endPoint y: 217, distance: 37.1
click at [209, 217] on input "Nextdoor AI Agent" at bounding box center [463, 218] width 614 height 18
type input "👋 Hi there! How can I help you?"
type input "Nextdoor AI S"
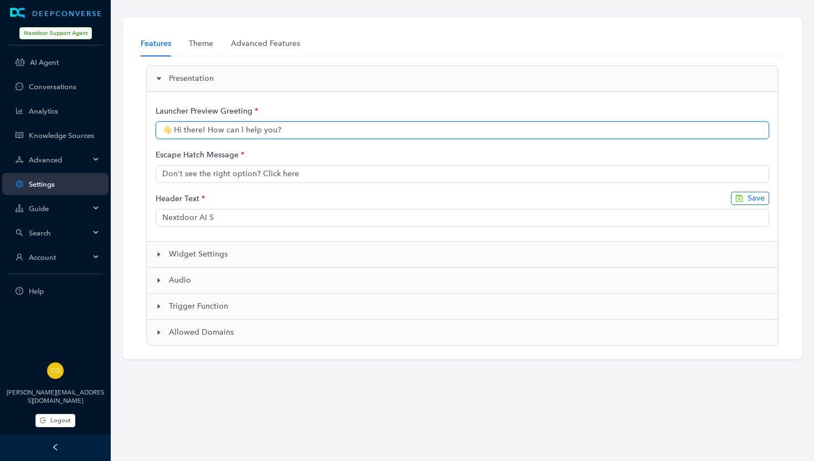
click at [297, 130] on input "👋 Hi there! How can I help you?" at bounding box center [463, 130] width 614 height 18
drag, startPoint x: 181, startPoint y: 132, endPoint x: 203, endPoint y: 132, distance: 21.6
click at [203, 132] on input "👋 Hi there! How can I help you?" at bounding box center [463, 130] width 614 height 18
type input "👋 Hi How can I help you?"
type input "Nextdoor AI Agent"
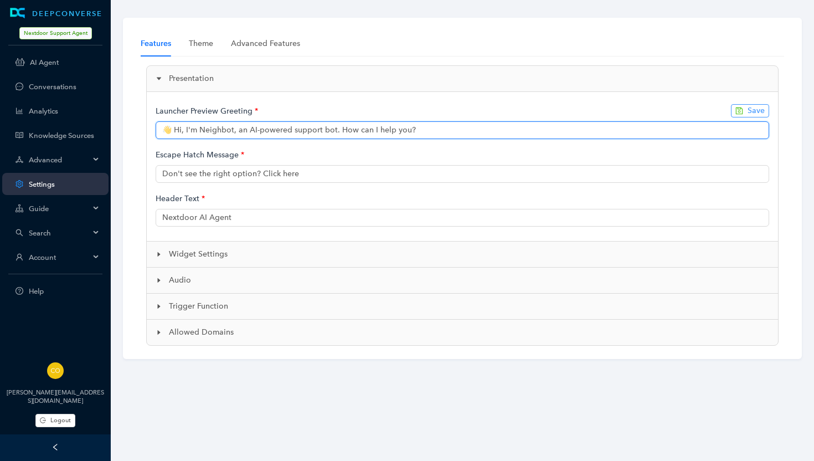
type input "👋 Hi, I'm Neighbot, an AI-powered support bot. How can I help you?"
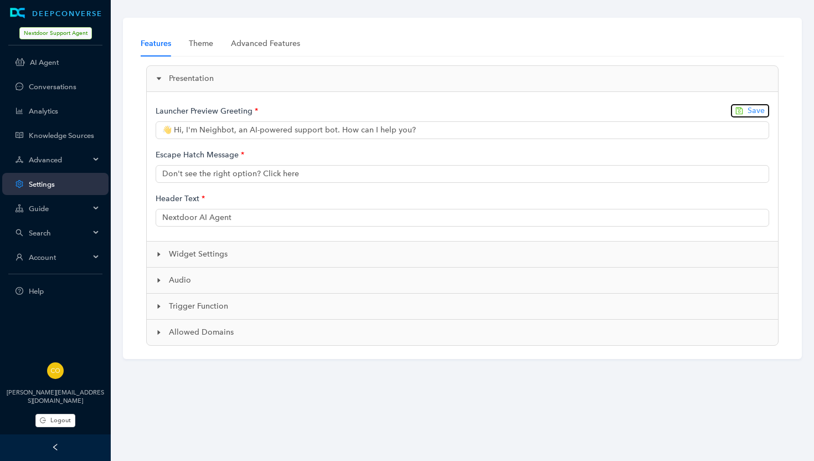
click at [763, 109] on span "Save" at bounding box center [756, 111] width 17 height 12
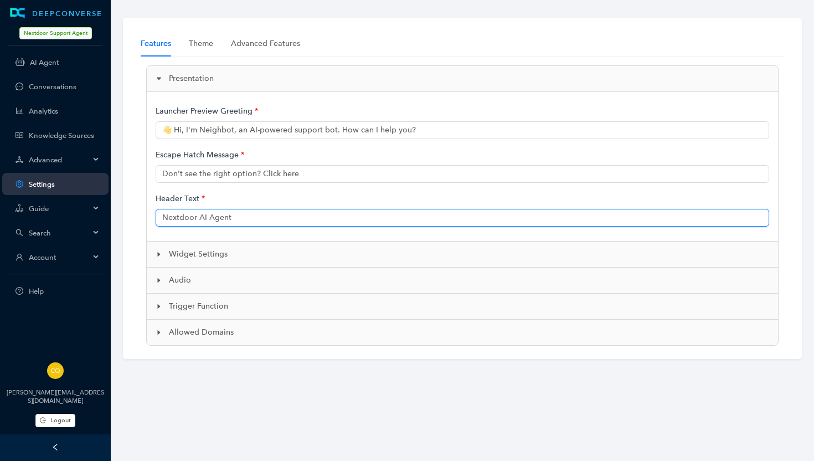
drag, startPoint x: 235, startPoint y: 217, endPoint x: 209, endPoint y: 217, distance: 26.6
click at [209, 217] on input "Nextdoor AI Agent" at bounding box center [463, 218] width 614 height 18
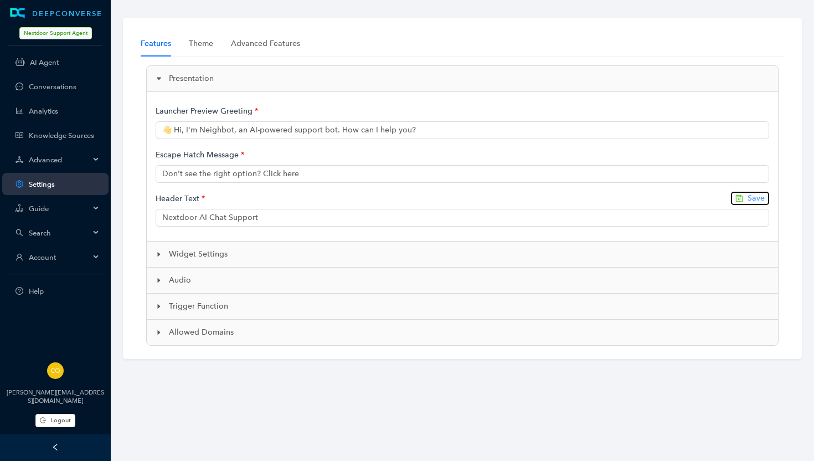
click at [756, 197] on span "Save" at bounding box center [756, 198] width 17 height 12
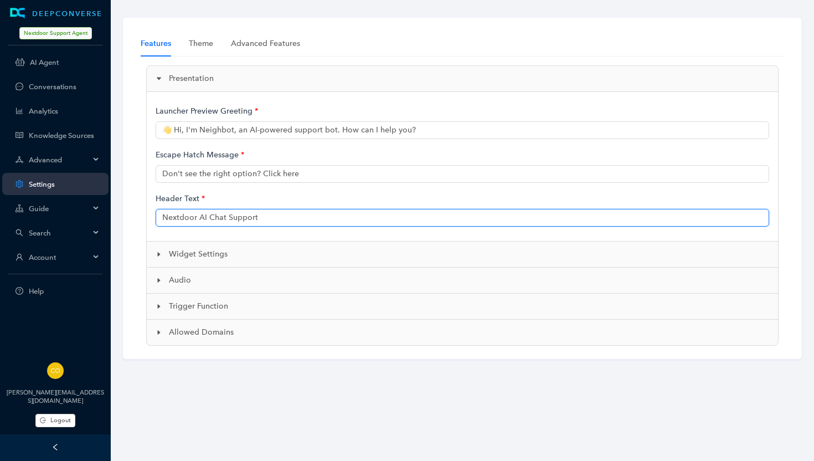
click at [210, 218] on input "Nextdoor AI Chat Support" at bounding box center [463, 218] width 614 height 18
drag, startPoint x: 198, startPoint y: 218, endPoint x: 209, endPoint y: 218, distance: 10.5
click at [209, 218] on input "Nextdoor AI Support" at bounding box center [463, 218] width 614 height 18
click at [248, 222] on input "Nextdoor Support" at bounding box center [463, 218] width 614 height 18
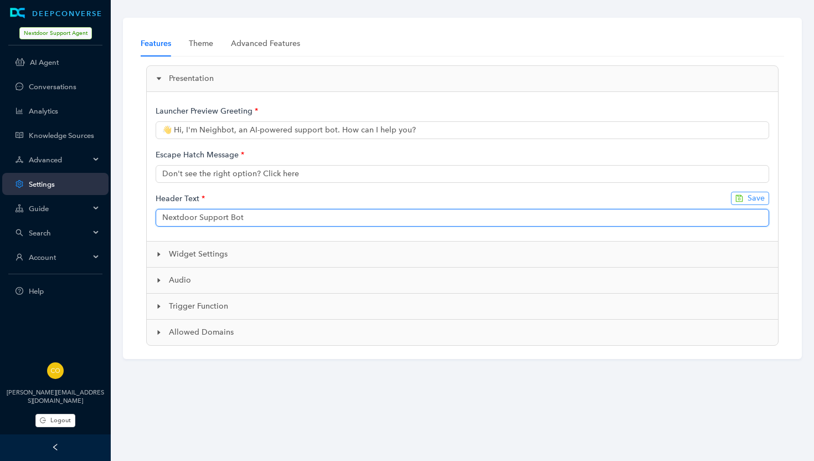
type input "Nextdoor Support Bot"
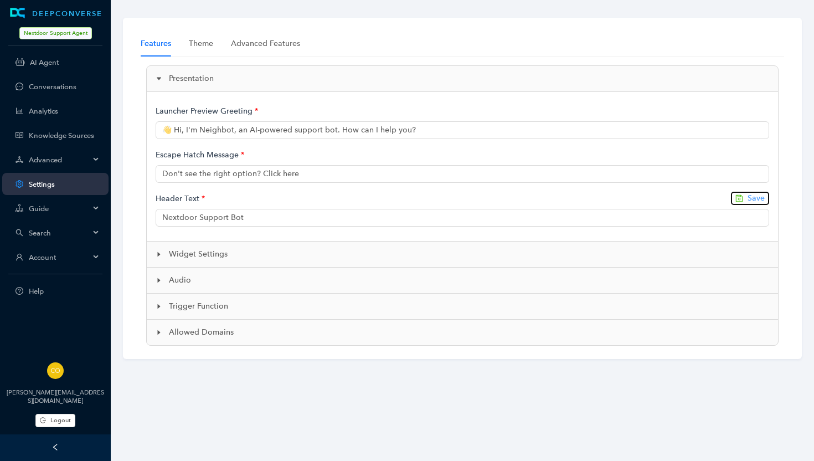
click at [761, 197] on span "Save" at bounding box center [756, 198] width 17 height 12
click at [159, 254] on icon "caret-right" at bounding box center [159, 254] width 3 height 4
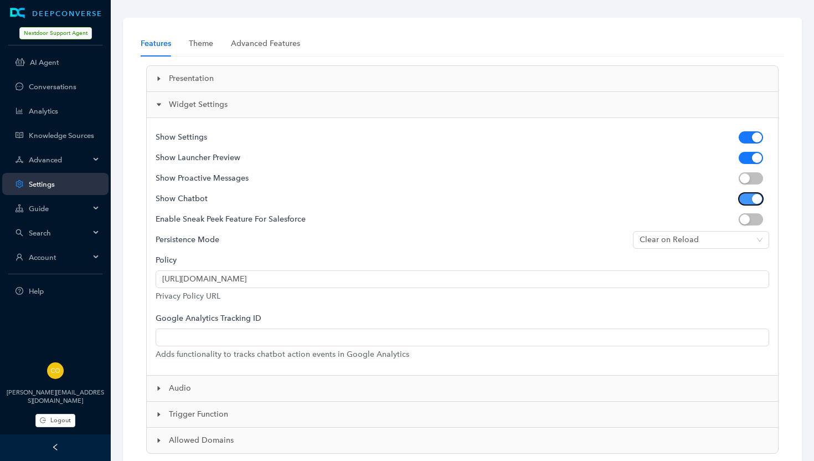
click at [745, 200] on span "button" at bounding box center [751, 199] width 24 height 12
click at [757, 198] on span "button" at bounding box center [751, 199] width 24 height 12
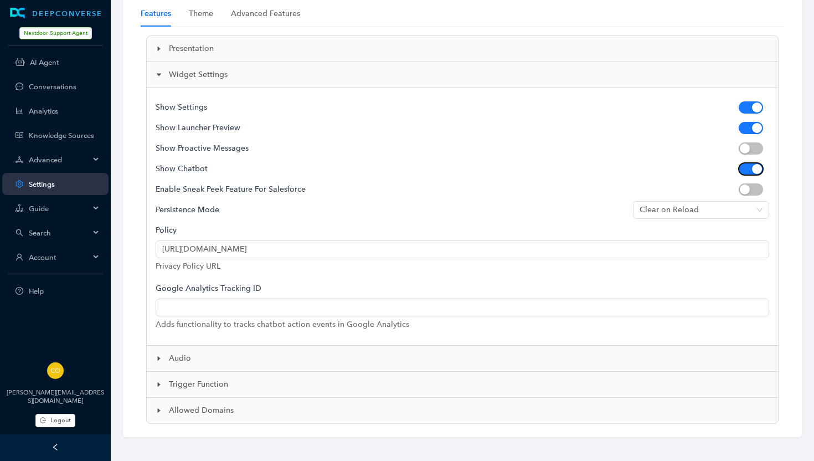
scroll to position [31, 0]
click at [704, 204] on span "Clear on Reload" at bounding box center [701, 208] width 123 height 17
click at [679, 181] on h5 "Enable Sneak Peek feature for Salesforce" at bounding box center [447, 188] width 583 height 20
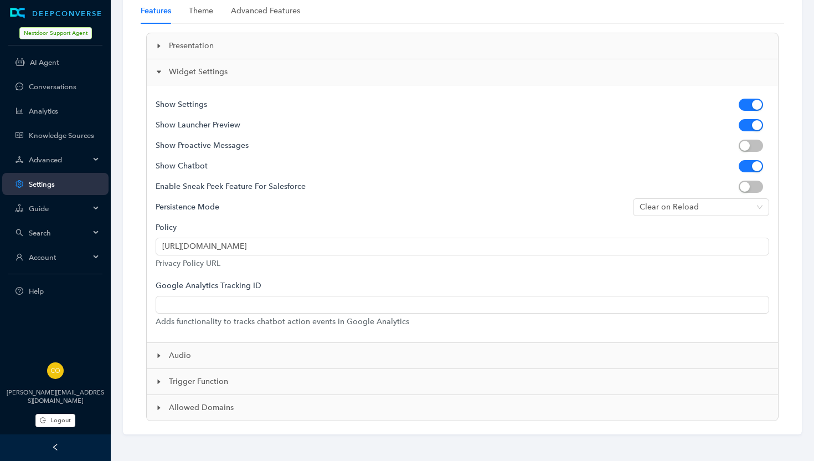
click at [160, 355] on icon "caret-right" at bounding box center [159, 355] width 7 height 7
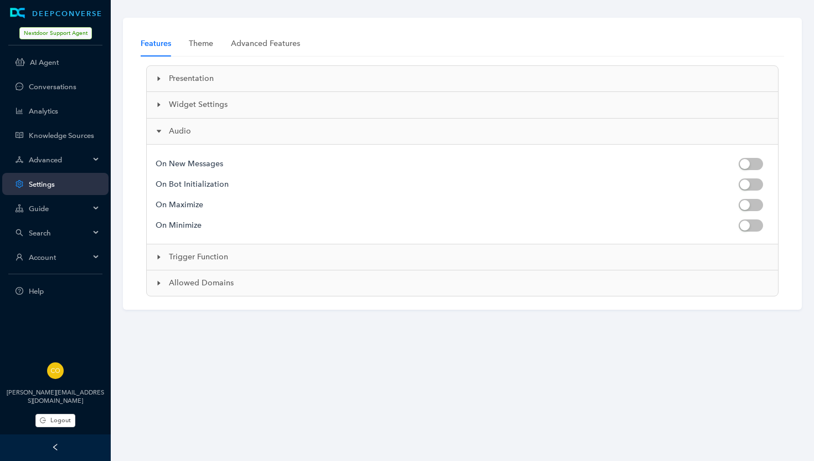
scroll to position [0, 0]
click at [160, 258] on icon "caret-right" at bounding box center [159, 257] width 7 height 7
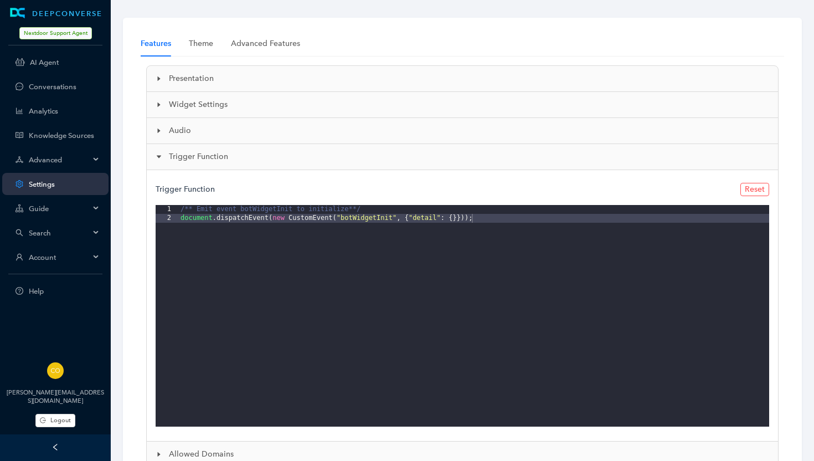
scroll to position [47, 0]
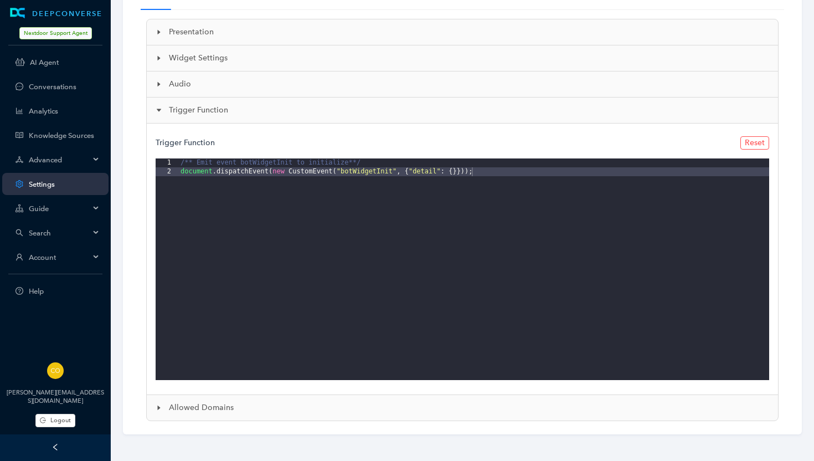
click at [159, 407] on icon "caret-right" at bounding box center [159, 407] width 3 height 4
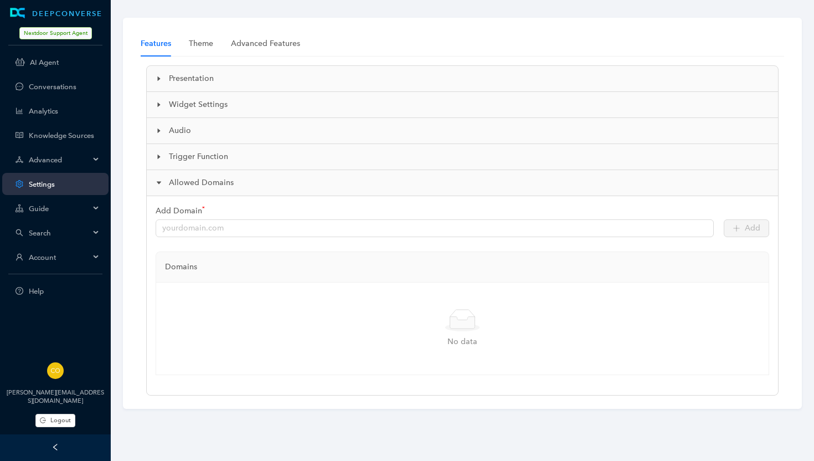
click at [161, 78] on icon "caret-right" at bounding box center [159, 78] width 7 height 7
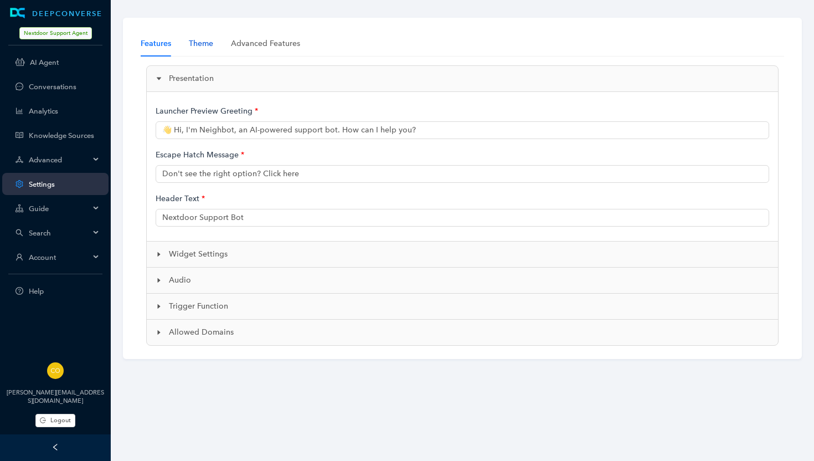
click at [199, 41] on div "Theme" at bounding box center [201, 44] width 24 height 12
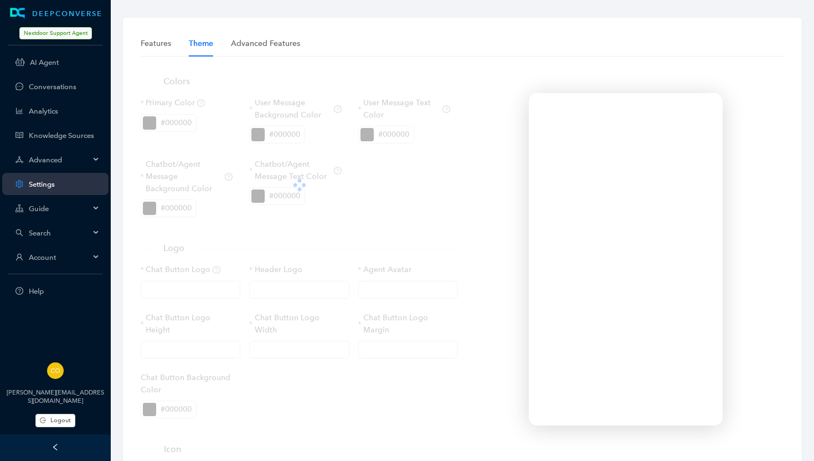
type input "https://static.deepconverse.com/shared/icons/chatbot-icon-V2-green.svg"
type input "60px"
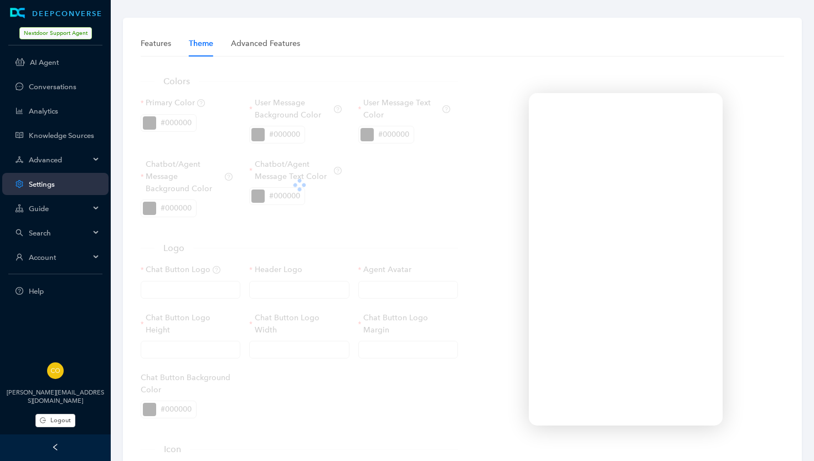
type input "0px"
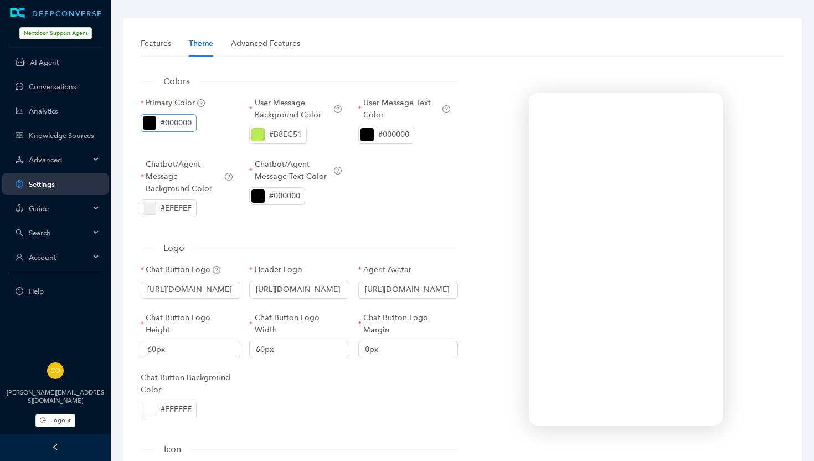
click at [176, 121] on div "#000000" at bounding box center [176, 123] width 31 height 12
click at [187, 135] on div "Primary Color #000000" at bounding box center [190, 127] width 109 height 61
click at [179, 122] on div "#000000" at bounding box center [176, 123] width 31 height 12
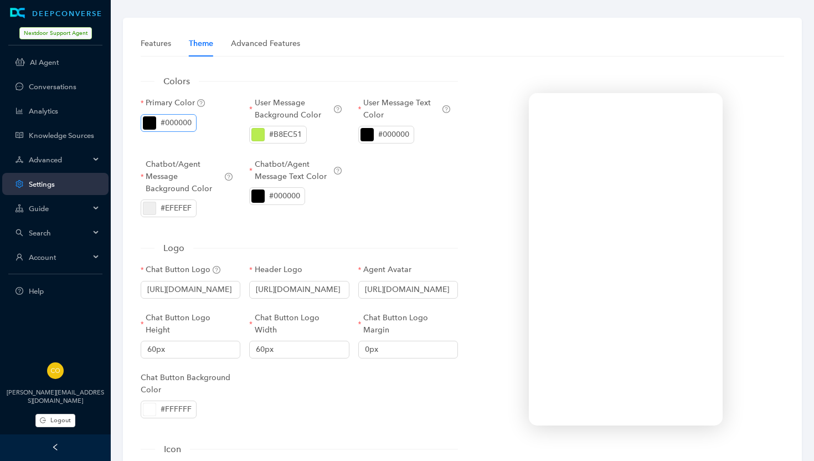
click at [152, 122] on div at bounding box center [149, 122] width 13 height 13
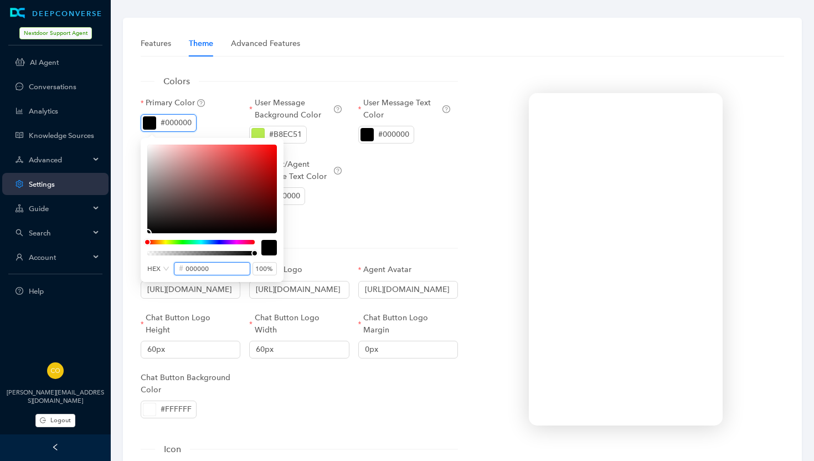
click at [191, 272] on input "000000" at bounding box center [216, 269] width 60 height 12
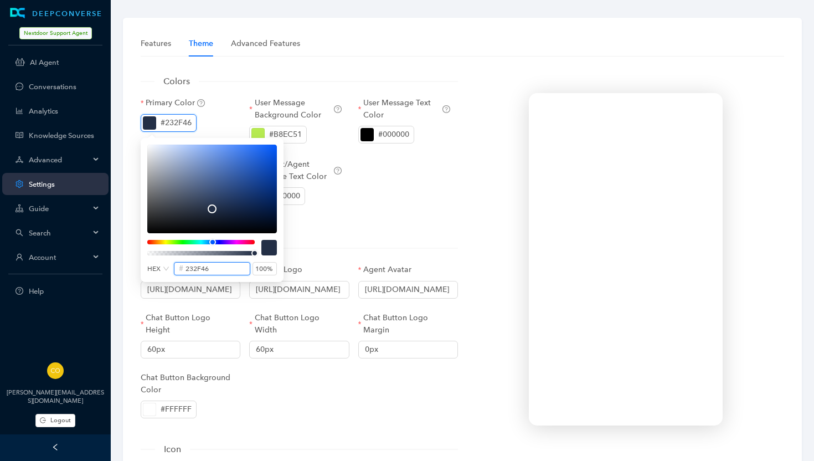
type input "232f46"
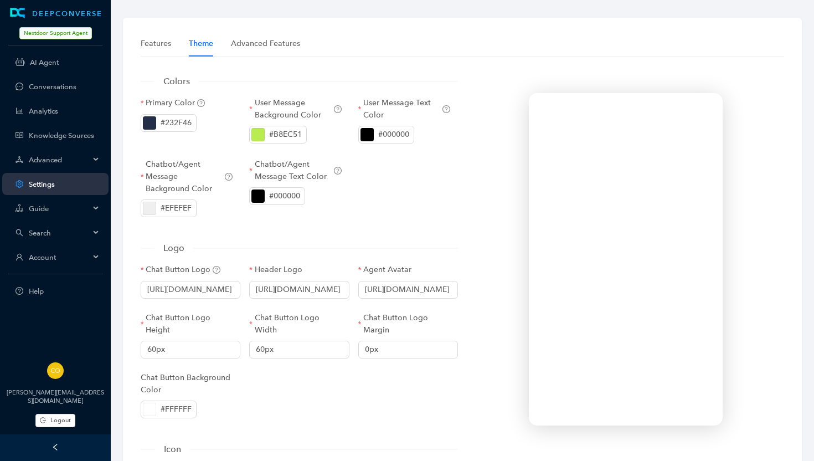
click at [377, 224] on div "Primary Color #232F46 User Message Background Color #B8EC51 User Message Text C…" at bounding box center [299, 164] width 326 height 135
click at [284, 138] on div "#B8EC51" at bounding box center [285, 134] width 33 height 12
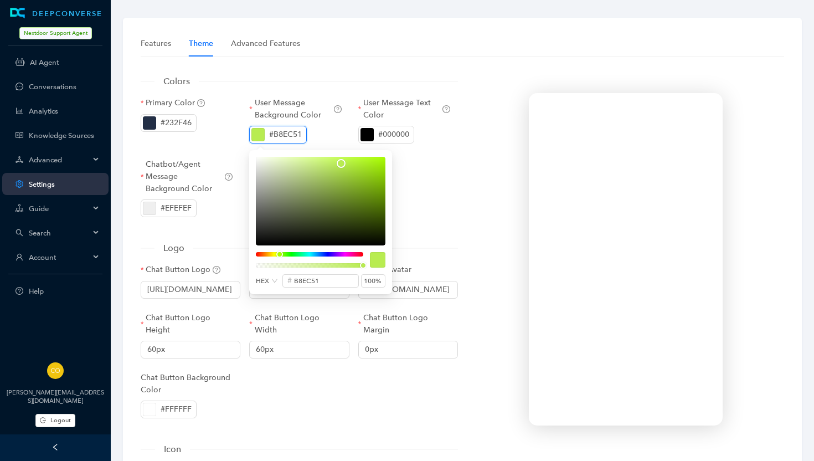
click at [291, 133] on div "#B8EC51" at bounding box center [285, 134] width 33 height 12
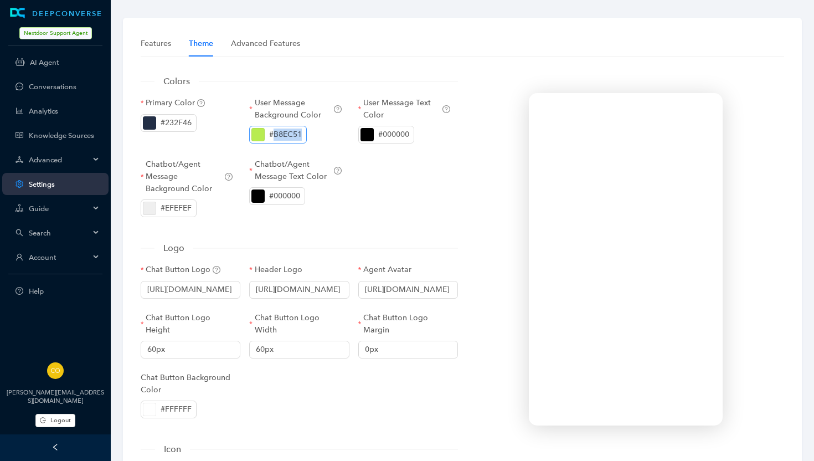
click at [291, 133] on div "#B8EC51" at bounding box center [285, 134] width 33 height 12
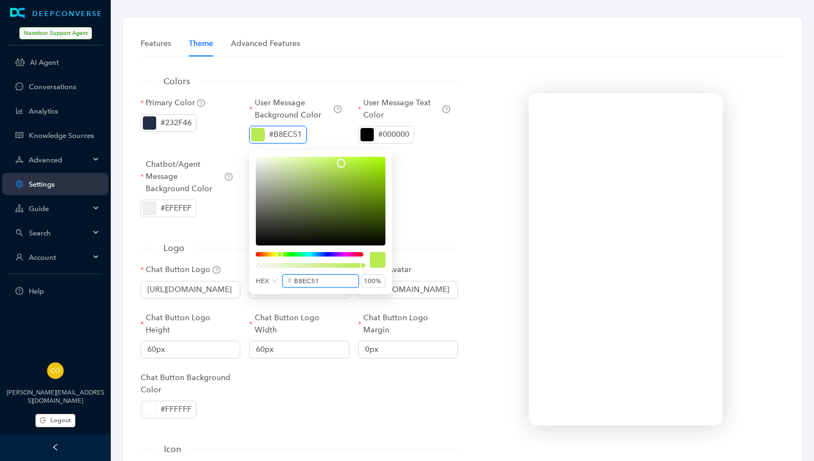
click at [305, 284] on input "b8ec51" at bounding box center [324, 281] width 60 height 12
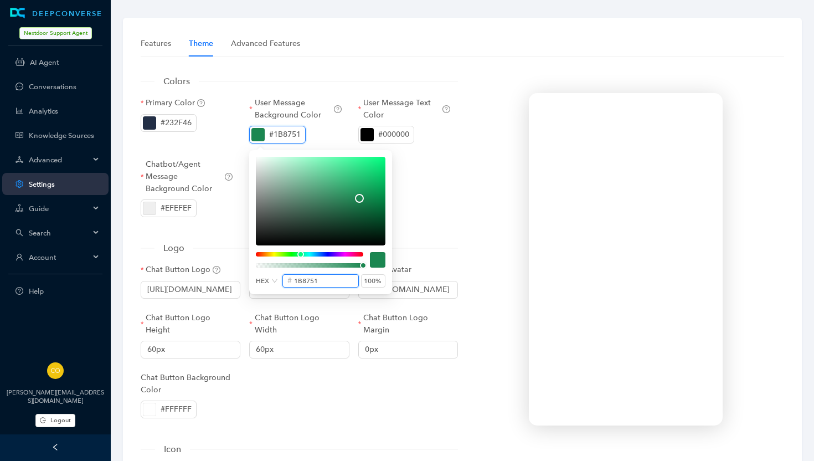
type input "1b8751"
click at [480, 208] on div at bounding box center [625, 434] width 326 height 738
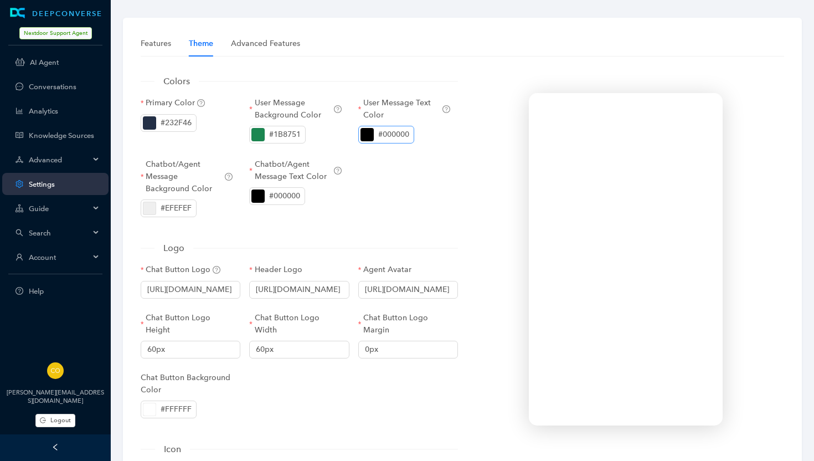
click at [383, 130] on div "#000000" at bounding box center [393, 134] width 31 height 12
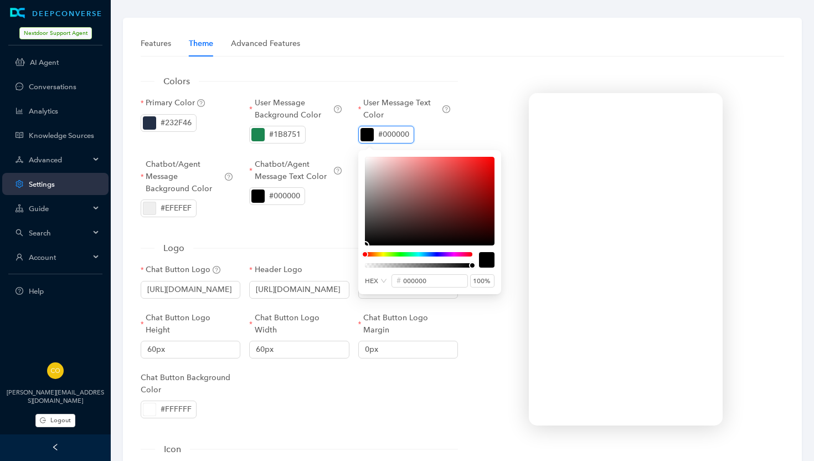
click at [438, 137] on div "#000000" at bounding box center [408, 135] width 100 height 19
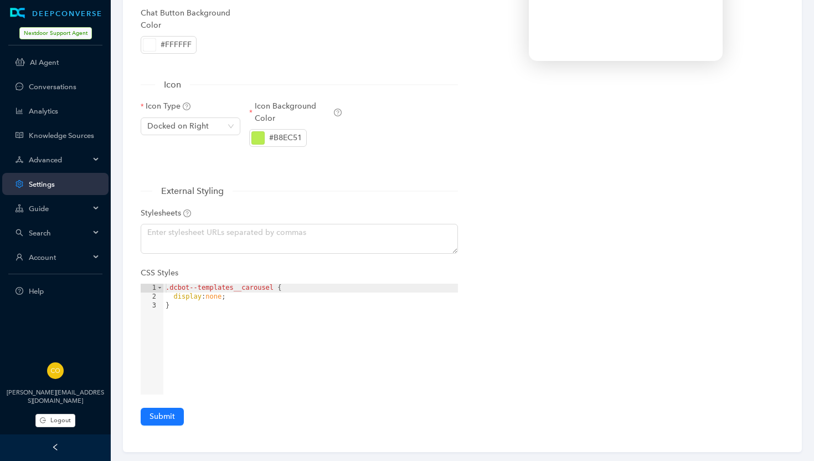
scroll to position [379, 0]
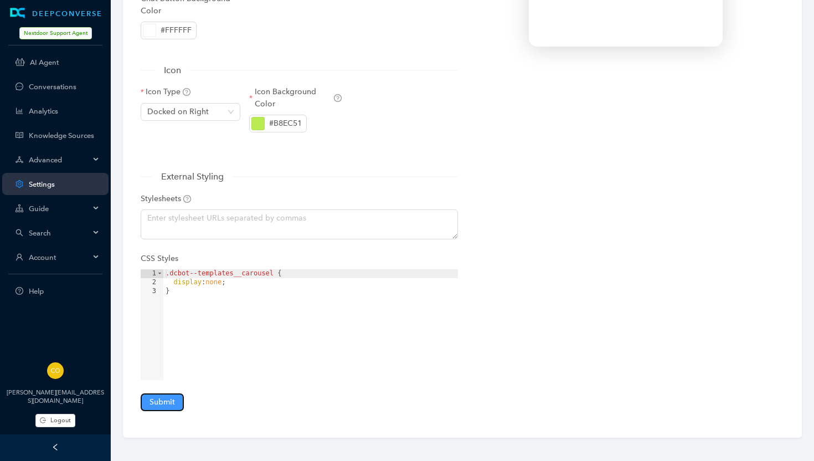
click at [163, 399] on span "Submit" at bounding box center [162, 402] width 25 height 12
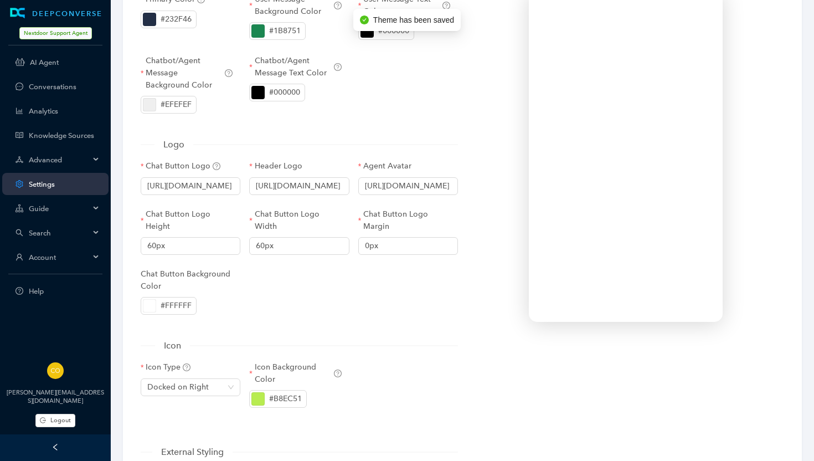
scroll to position [0, 0]
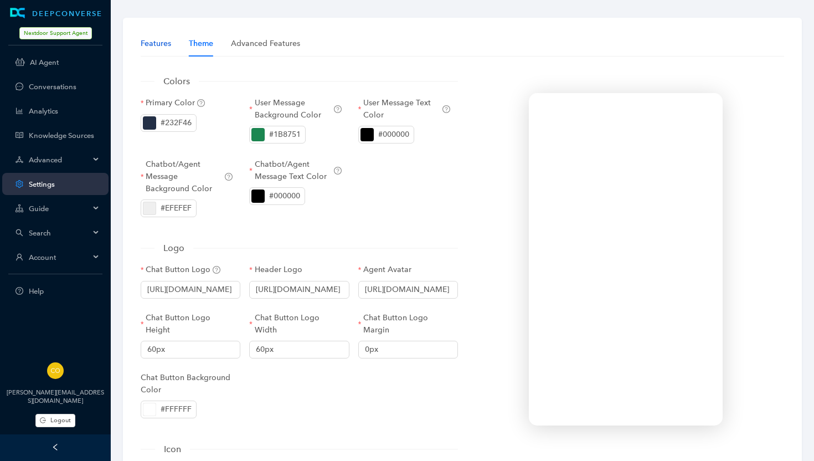
click at [152, 46] on div "Features" at bounding box center [156, 44] width 30 height 12
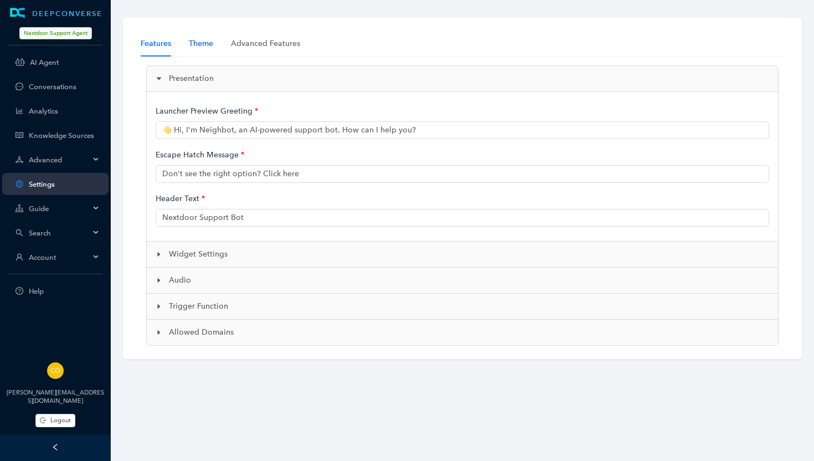
click at [205, 45] on div "Theme" at bounding box center [201, 44] width 24 height 12
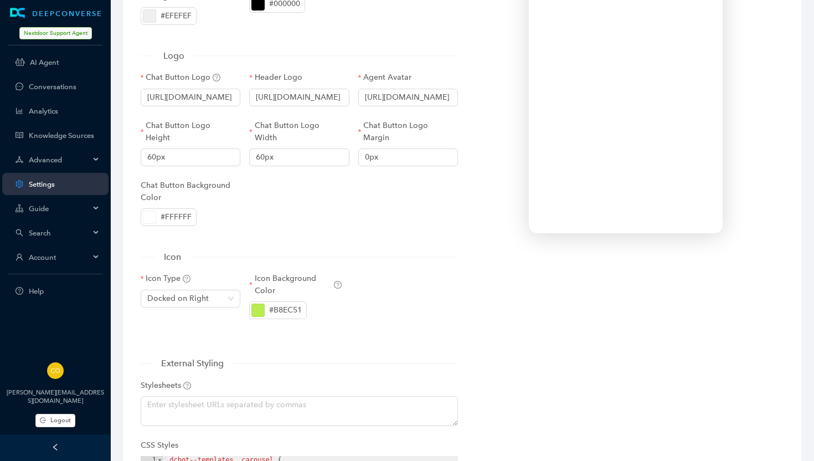
scroll to position [197, 0]
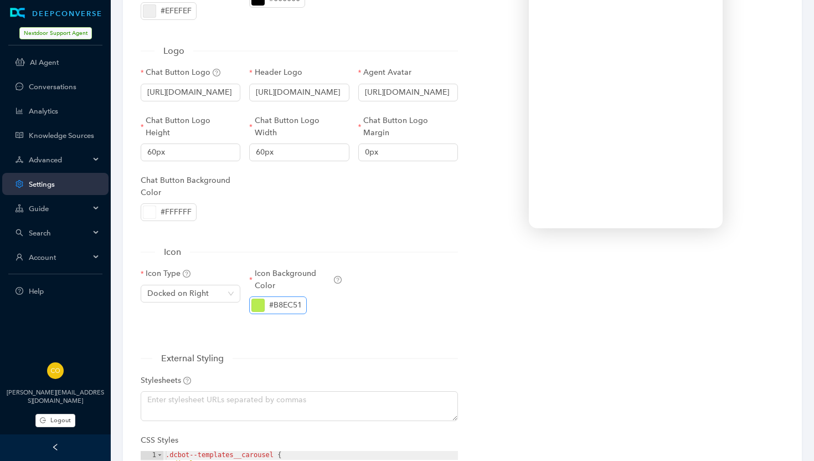
click at [290, 308] on div "#B8EC51" at bounding box center [285, 305] width 33 height 12
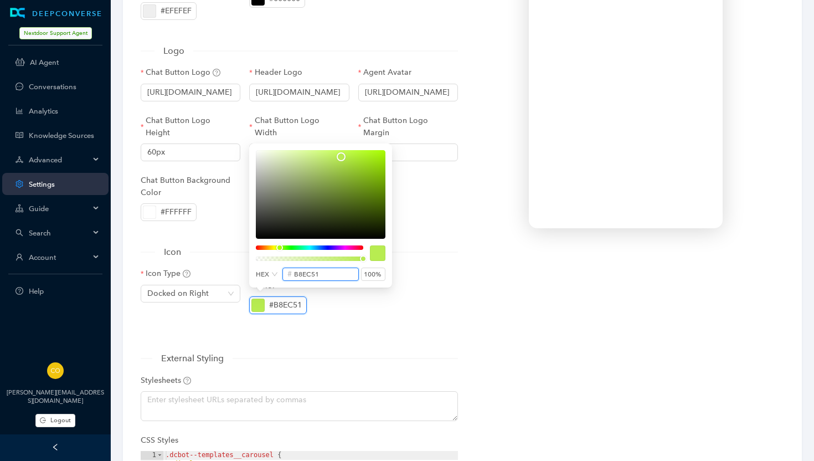
click at [300, 273] on input "b8ec51" at bounding box center [324, 274] width 60 height 12
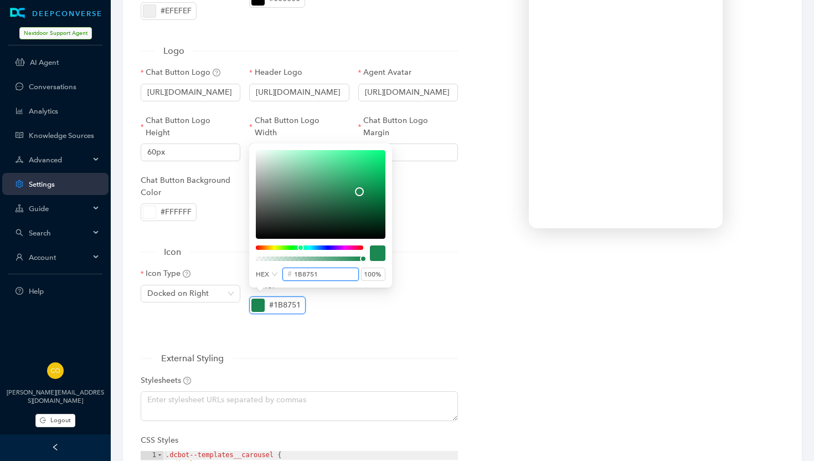
type input "1b8751"
click at [343, 301] on div "#1B8751" at bounding box center [299, 305] width 100 height 19
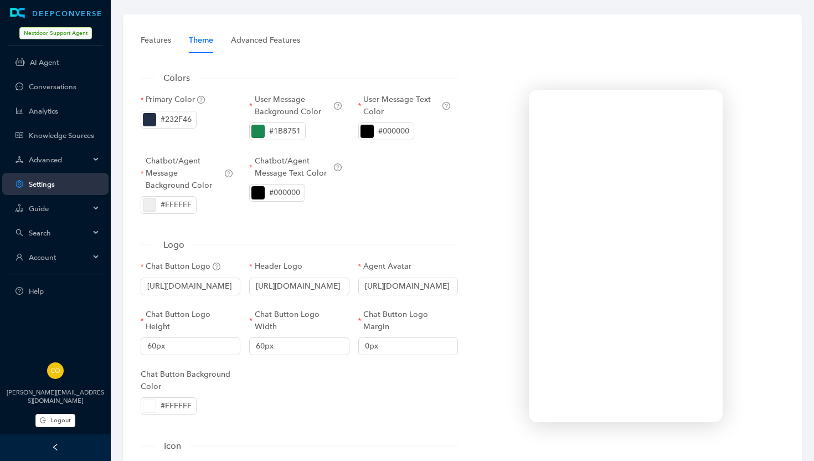
scroll to position [0, 0]
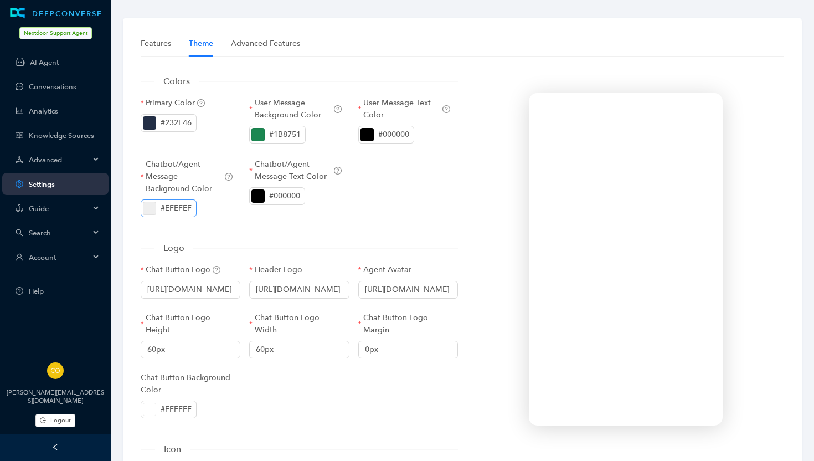
click at [182, 207] on div "#EFEFEF" at bounding box center [176, 208] width 31 height 12
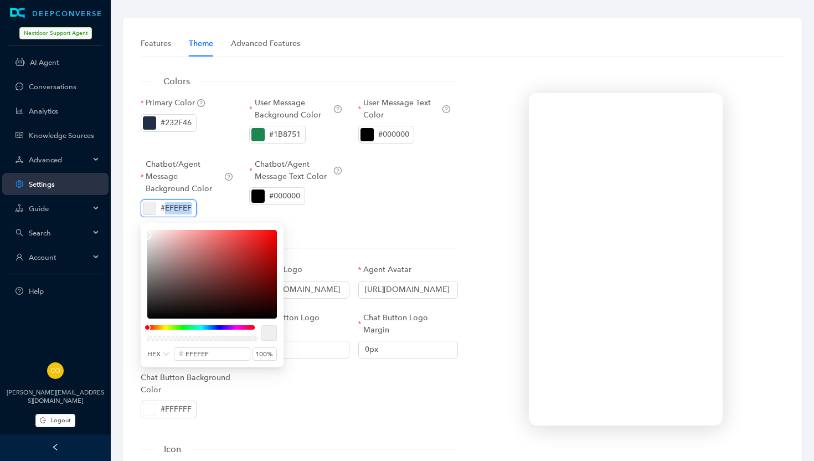
click at [182, 207] on div "#EFEFEF" at bounding box center [176, 208] width 31 height 12
click at [195, 349] on input "efefef" at bounding box center [216, 354] width 60 height 12
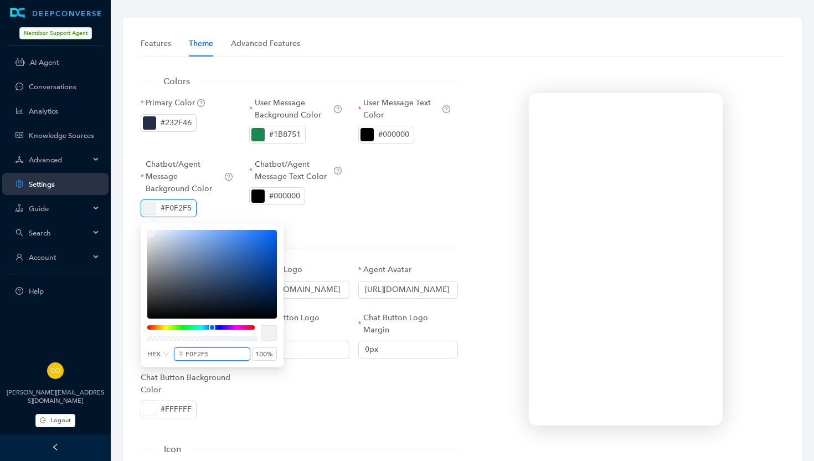
type input "f0f2f5"
click at [223, 356] on input "f0f2f5" at bounding box center [216, 354] width 60 height 12
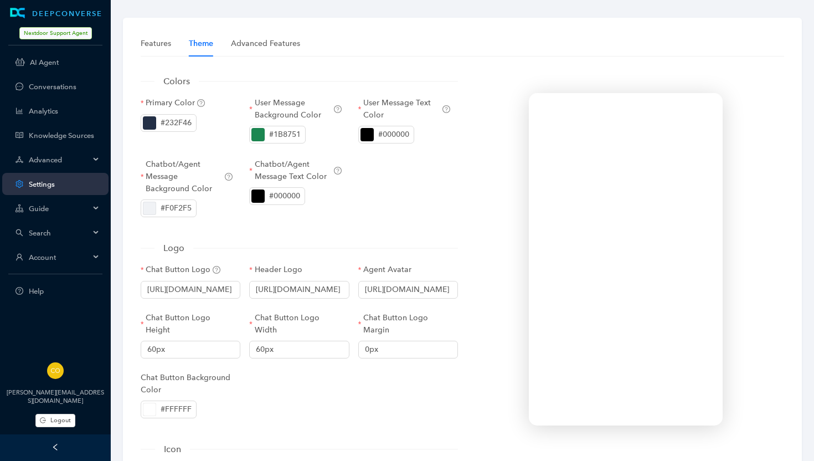
click at [299, 398] on div "Chat Button Logo https://static.deepconverse.com/shared/icons/chatbot-icon-V2-g…" at bounding box center [299, 348] width 326 height 169
click at [281, 131] on div "#1B8751" at bounding box center [285, 134] width 32 height 12
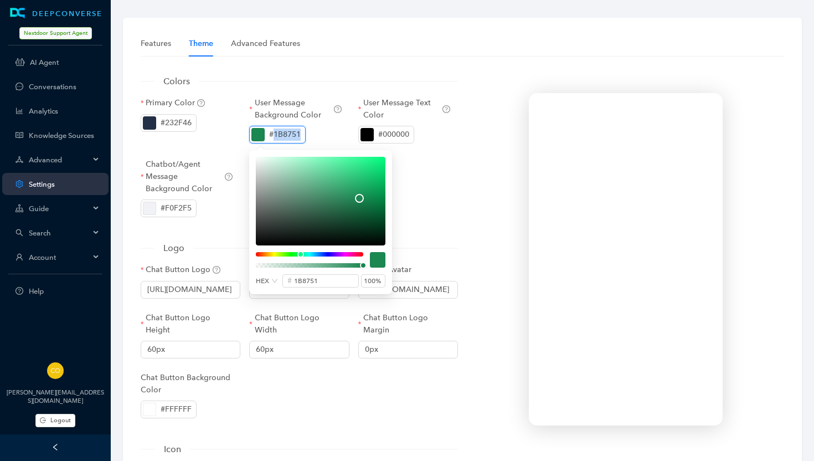
click at [281, 131] on div "#1B8751" at bounding box center [285, 134] width 32 height 12
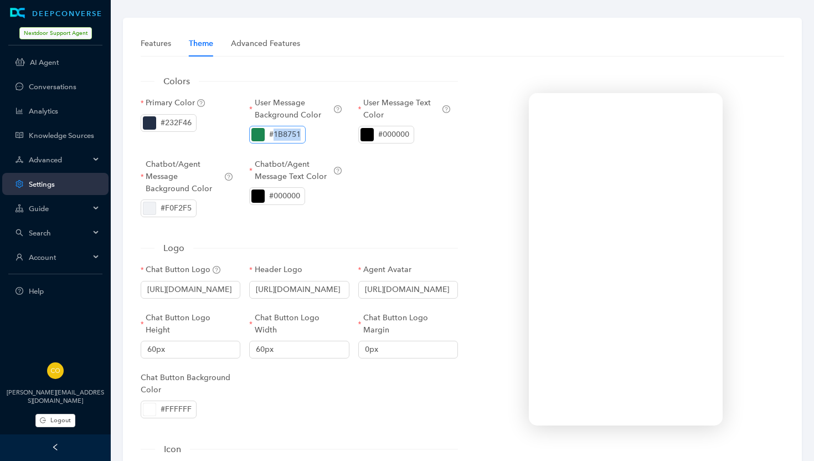
click at [281, 140] on div "#1B8751" at bounding box center [285, 134] width 32 height 12
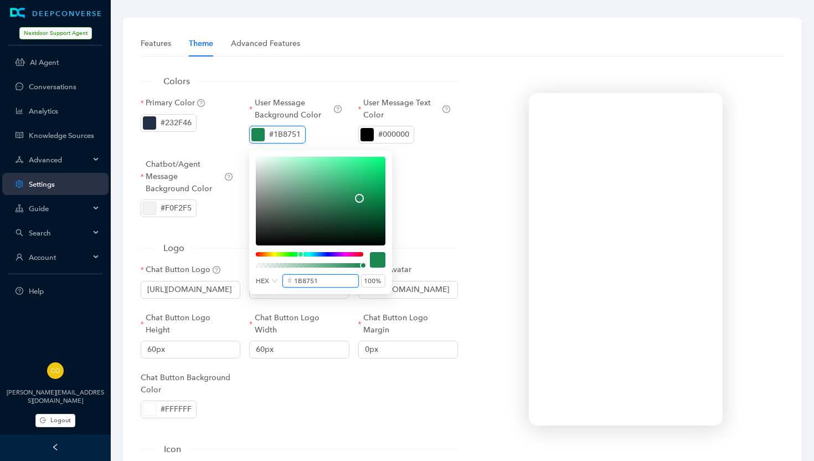
click at [302, 284] on input "1b8751" at bounding box center [324, 281] width 60 height 12
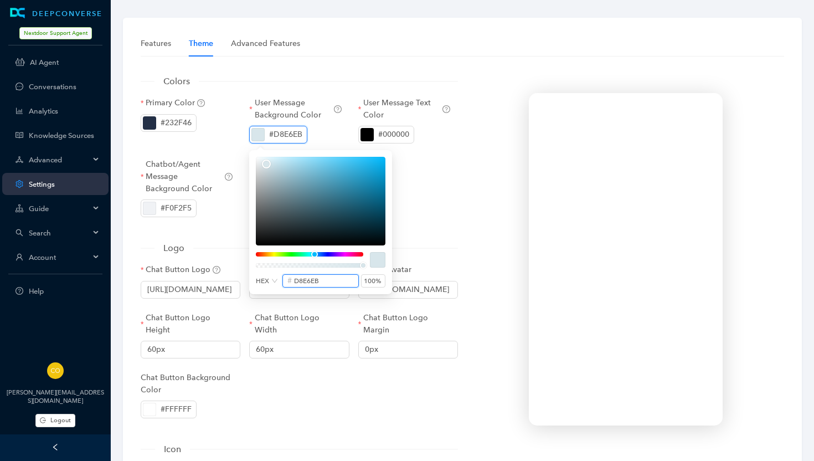
type input "d8e6eb"
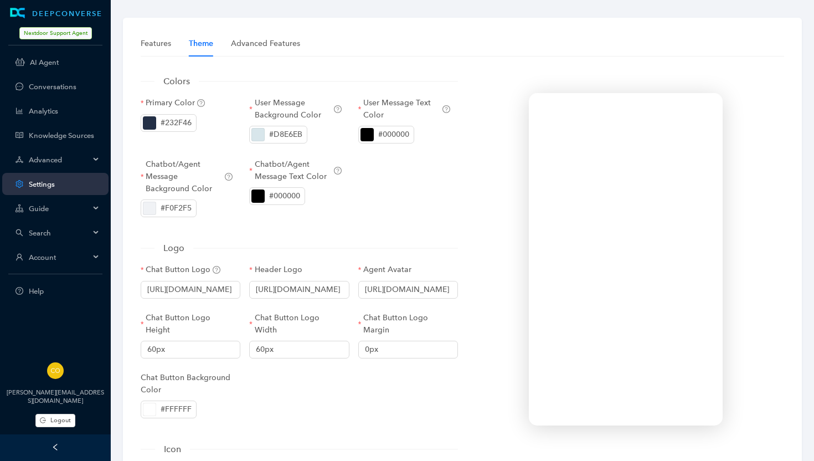
click at [332, 362] on div "Chat Button Logo Width 60px" at bounding box center [299, 342] width 109 height 60
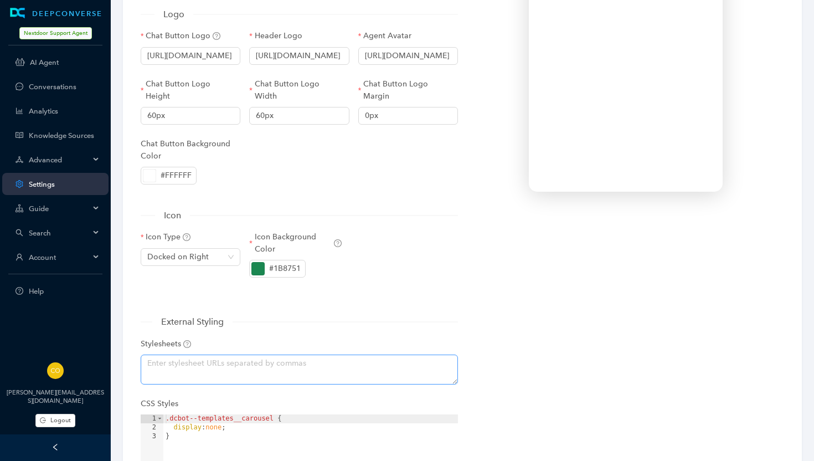
scroll to position [379, 0]
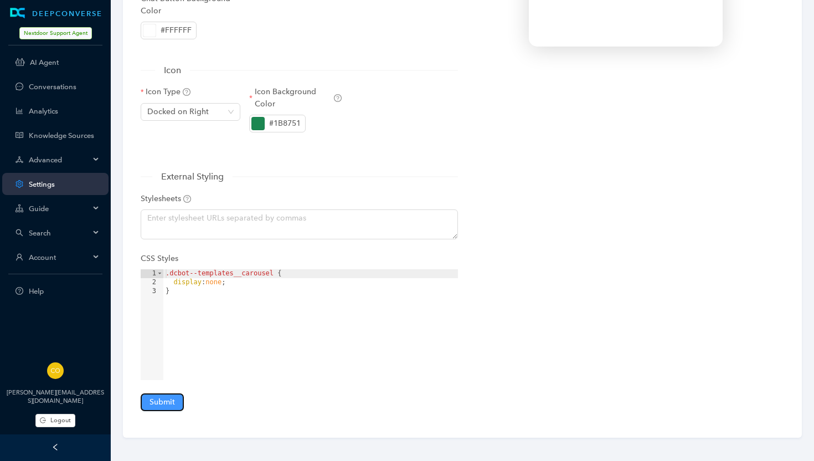
click at [172, 396] on span "Submit" at bounding box center [162, 402] width 25 height 12
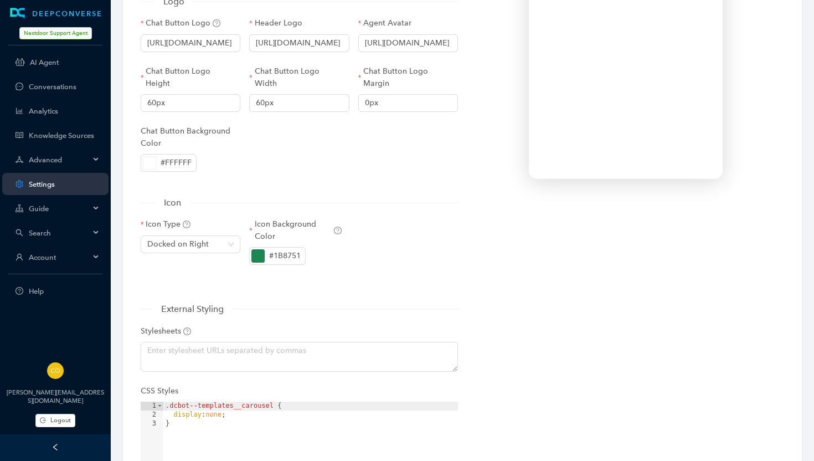
scroll to position [222, 0]
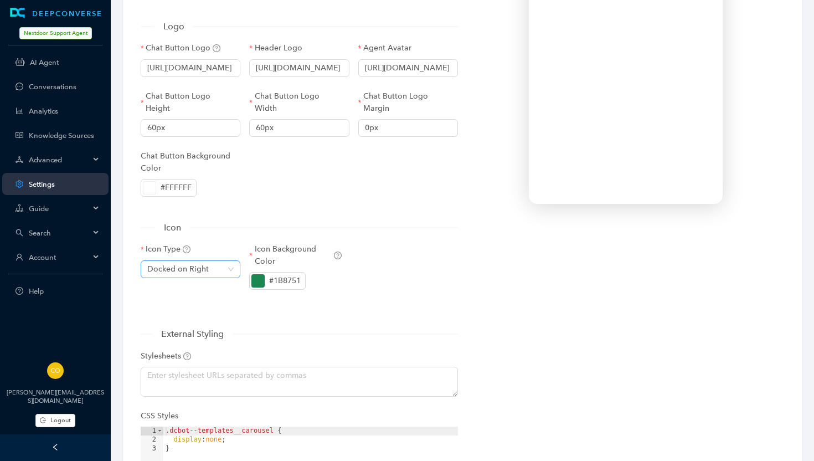
click at [233, 267] on span "Docked on Right" at bounding box center [190, 269] width 86 height 17
click at [421, 230] on div "Icon" at bounding box center [299, 227] width 317 height 14
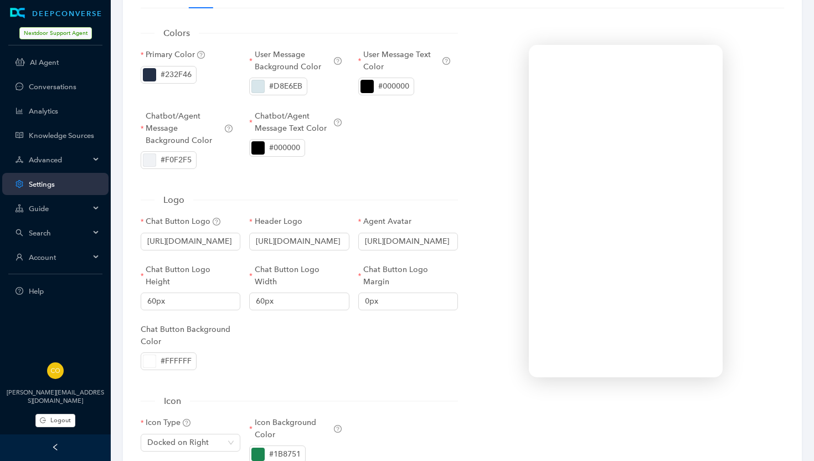
scroll to position [50, 0]
click at [198, 240] on input "https://static.deepconverse.com/shared/icons/chatbot-icon-V2-green.svg" at bounding box center [191, 239] width 100 height 18
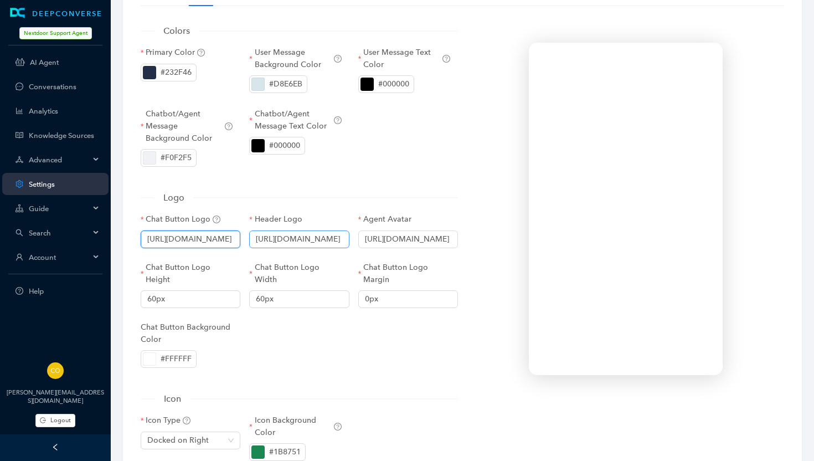
scroll to position [0, 174]
drag, startPoint x: 189, startPoint y: 238, endPoint x: 293, endPoint y: 234, distance: 104.2
click at [293, 234] on div "Chat Button Logo https://static.deepconverse.com/shared/icons/chatbot-icon-V2-g…" at bounding box center [299, 297] width 326 height 169
click at [311, 217] on div "Header Logo" at bounding box center [299, 221] width 100 height 17
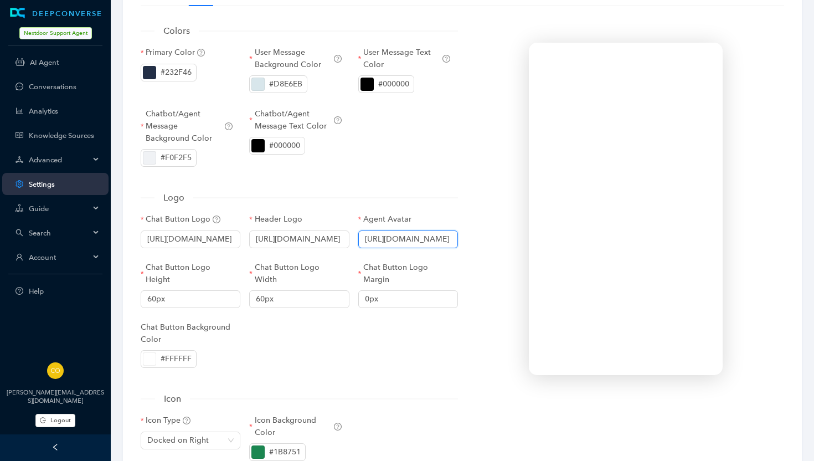
click at [384, 233] on input "https://static.deepconverse.com/shared/icons/chatbot-icon-V2-green.svg" at bounding box center [408, 239] width 100 height 18
drag, startPoint x: 389, startPoint y: 236, endPoint x: 505, endPoint y: 238, distance: 115.8
click at [505, 238] on div "Colors Primary Color #232F46 User Message Background Color #D8E6EB User Message…" at bounding box center [462, 384] width 652 height 738
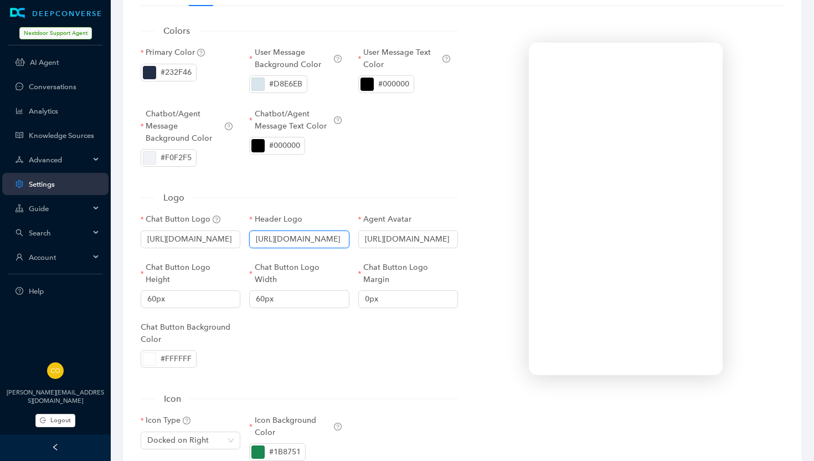
click at [281, 237] on input "https://static.deepconverse.com/shared/icons/chatbot-icon-V2-green.svg" at bounding box center [299, 239] width 100 height 18
drag, startPoint x: 283, startPoint y: 237, endPoint x: 393, endPoint y: 239, distance: 110.2
click at [393, 239] on div "Chat Button Logo https://static.deepconverse.com/shared/icons/chatbot-icon-V2-g…" at bounding box center [299, 297] width 326 height 169
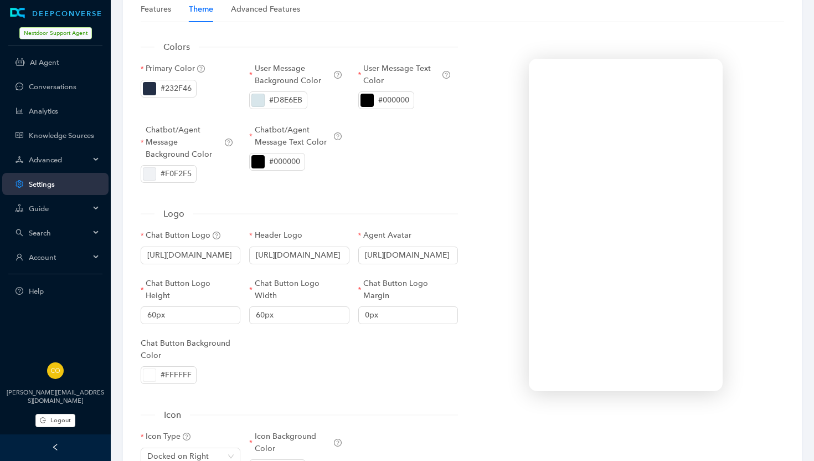
scroll to position [0, 0]
click at [428, 218] on div "Logo" at bounding box center [299, 214] width 317 height 14
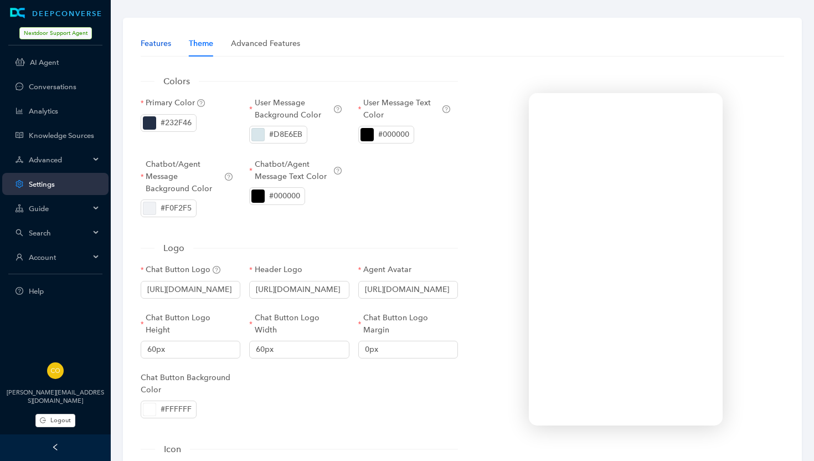
click at [164, 44] on div "Features" at bounding box center [156, 44] width 30 height 12
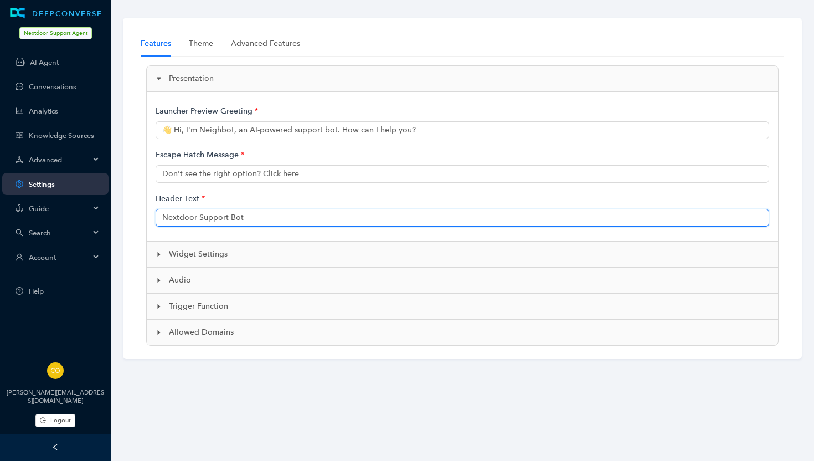
click at [232, 219] on input "Nextdoor Support Bot" at bounding box center [463, 218] width 614 height 18
click at [199, 215] on input "Nextdoor Support" at bounding box center [463, 218] width 614 height 18
type input "Nextdoor AI Support"
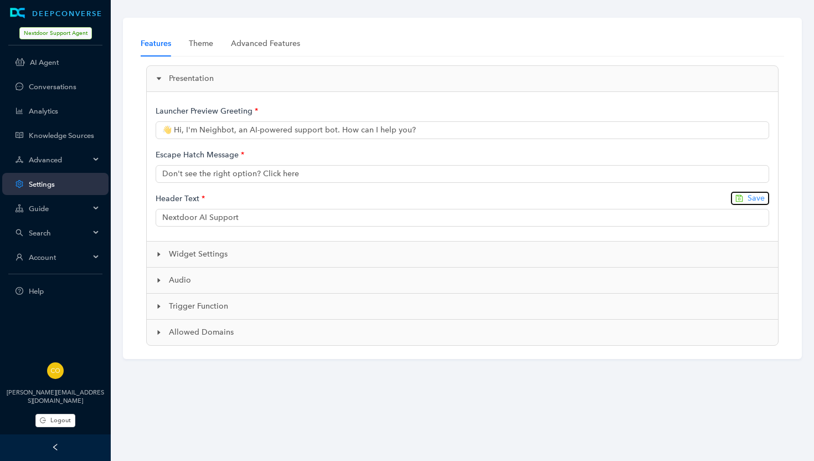
click at [758, 197] on span "Save" at bounding box center [756, 198] width 17 height 12
